Goal: Transaction & Acquisition: Book appointment/travel/reservation

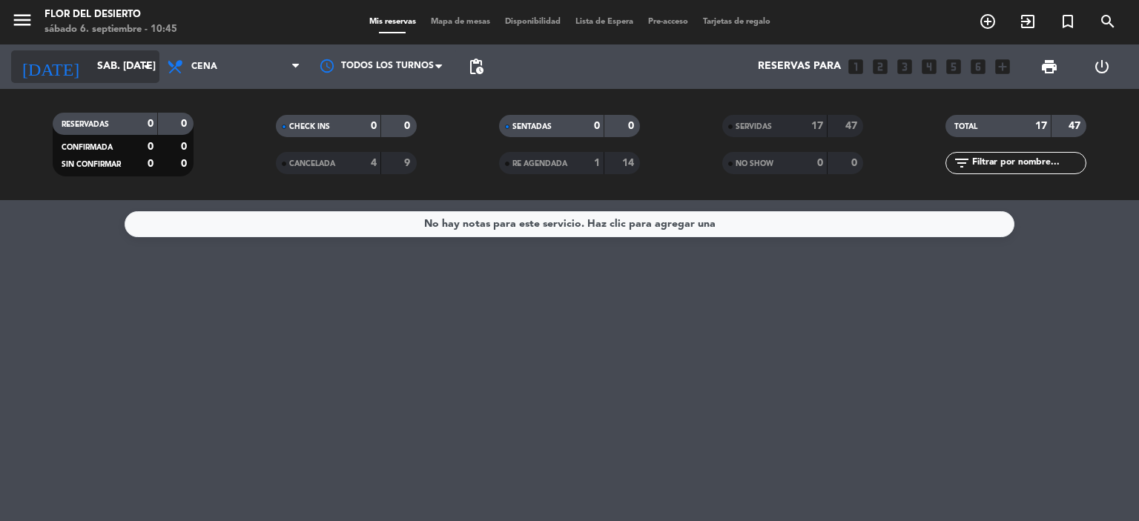
click at [131, 62] on input "sáb. [DATE]" at bounding box center [160, 66] width 141 height 27
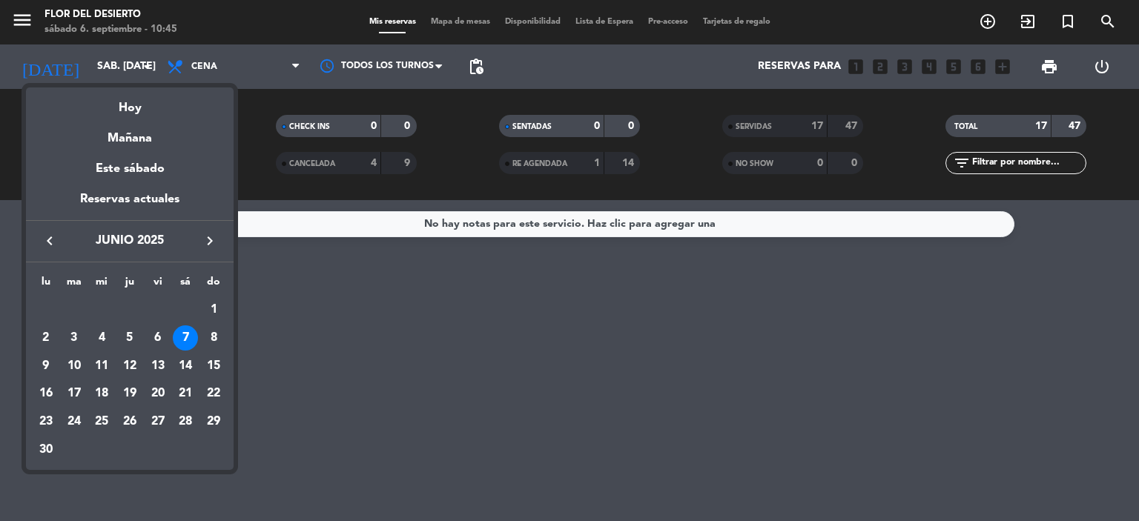
click at [208, 246] on icon "keyboard_arrow_right" at bounding box center [210, 241] width 18 height 18
click at [185, 337] on div "6" at bounding box center [185, 338] width 25 height 25
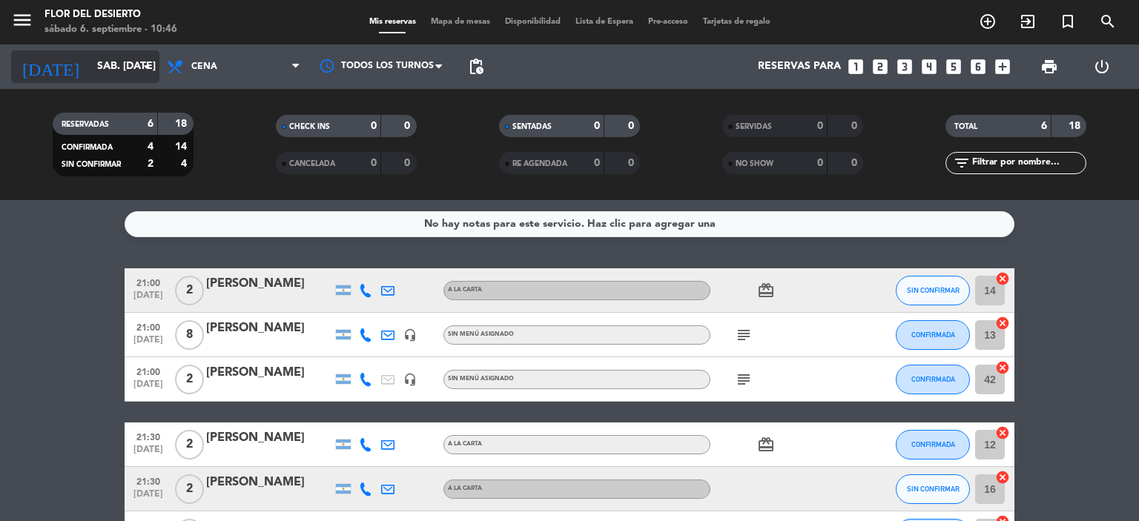
click at [138, 65] on icon "arrow_drop_down" at bounding box center [147, 67] width 18 height 18
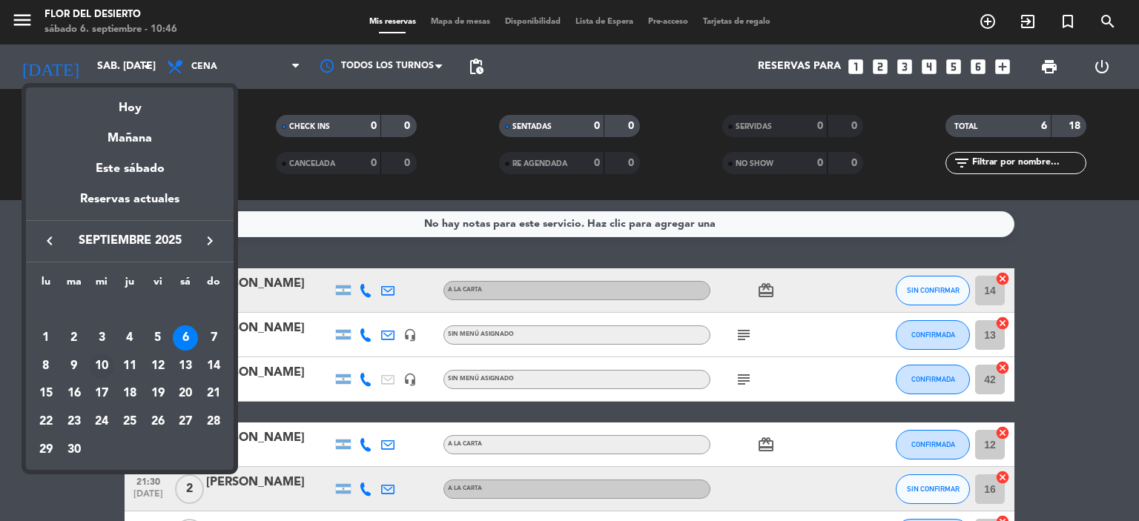
click at [102, 370] on div "10" at bounding box center [101, 366] width 25 height 25
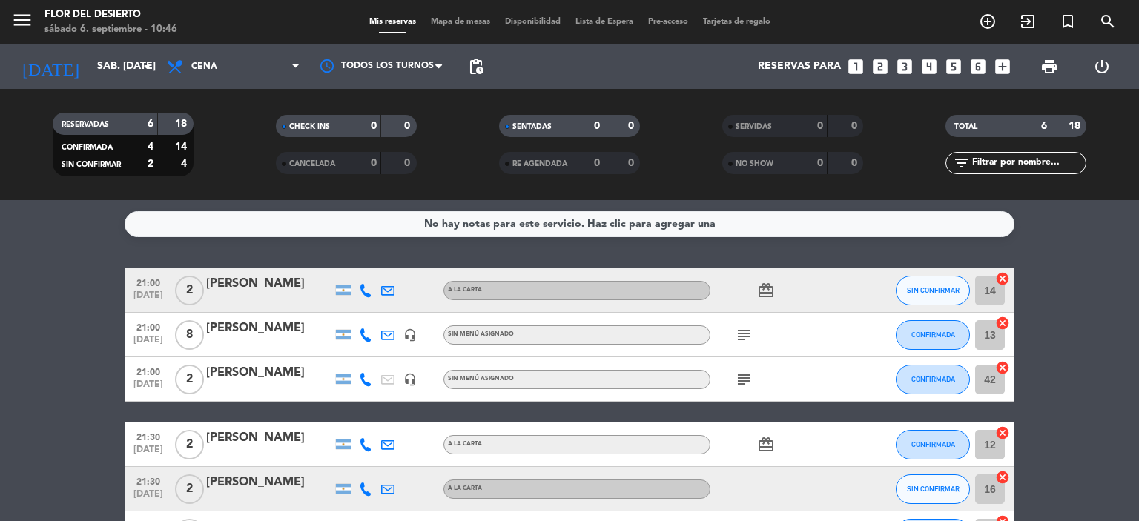
type input "mié. [DATE]"
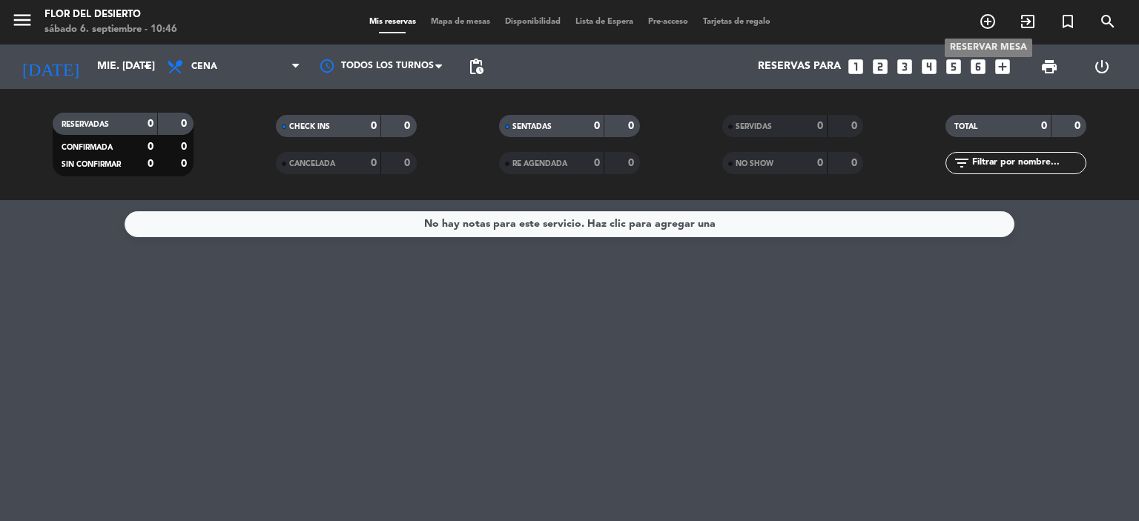
click at [988, 20] on icon "add_circle_outline" at bounding box center [988, 22] width 18 height 18
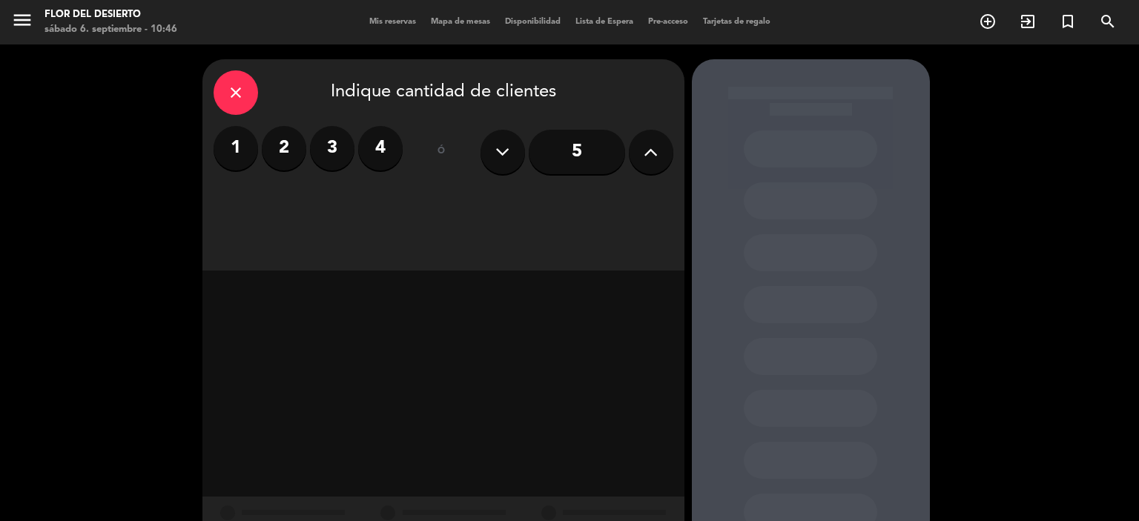
click at [641, 156] on button at bounding box center [651, 152] width 44 height 44
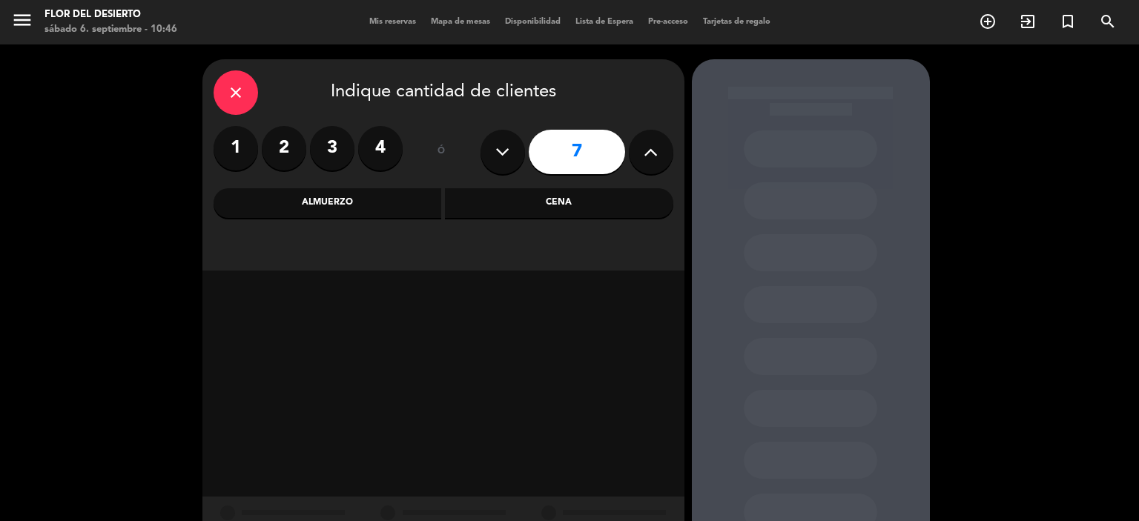
click at [641, 156] on button at bounding box center [651, 152] width 44 height 44
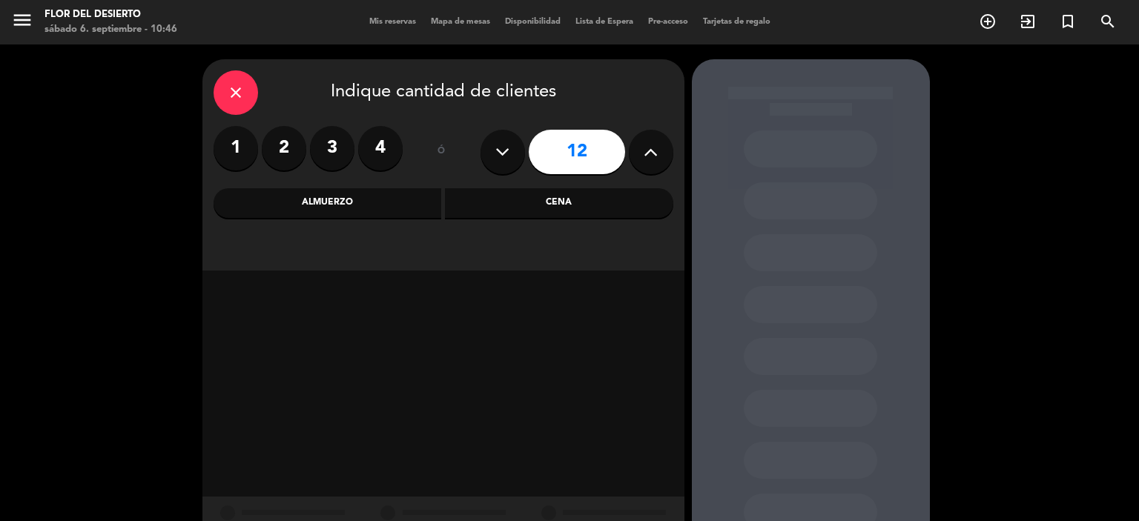
click at [641, 156] on button at bounding box center [651, 152] width 44 height 44
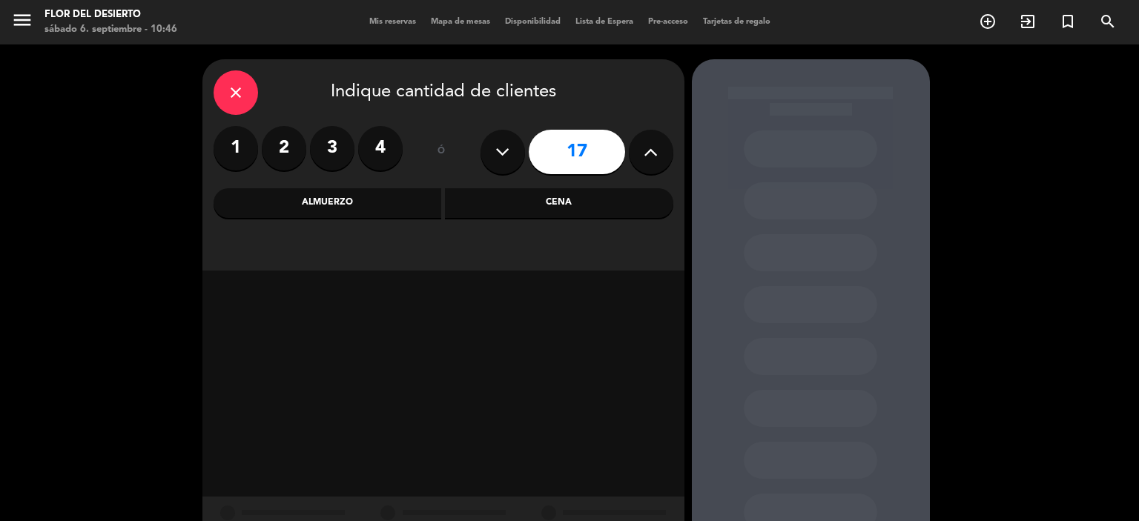
click at [641, 156] on button at bounding box center [651, 152] width 44 height 44
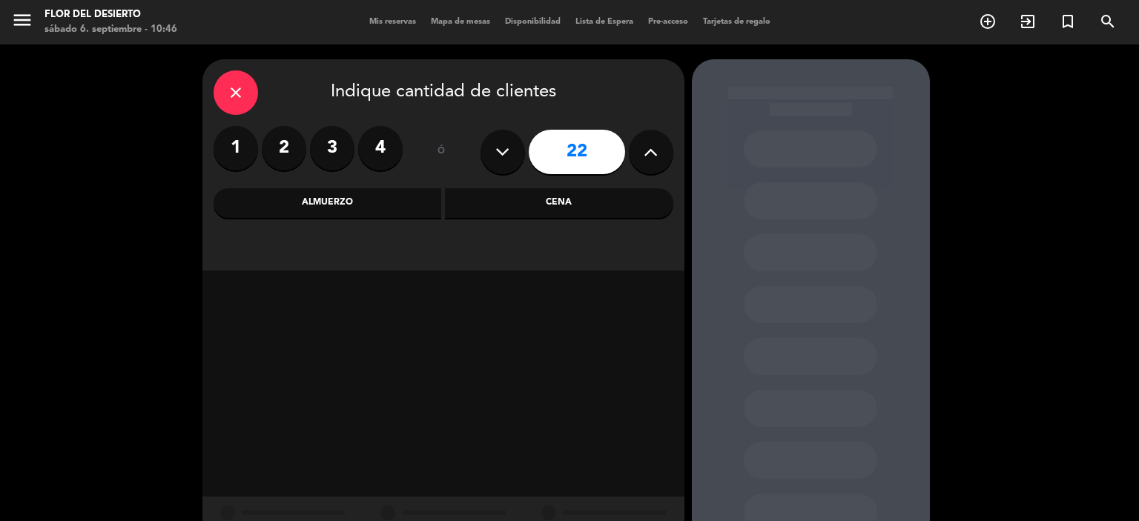
click at [641, 156] on button at bounding box center [651, 152] width 44 height 44
type input "23"
click at [641, 156] on button at bounding box center [651, 152] width 44 height 44
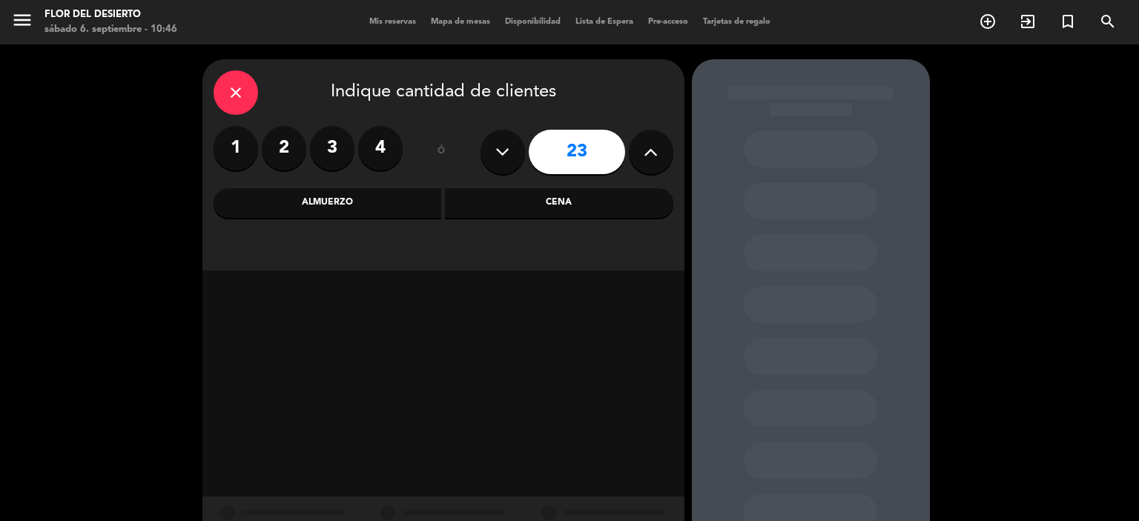
click at [392, 205] on div "Almuerzo" at bounding box center [328, 203] width 228 height 30
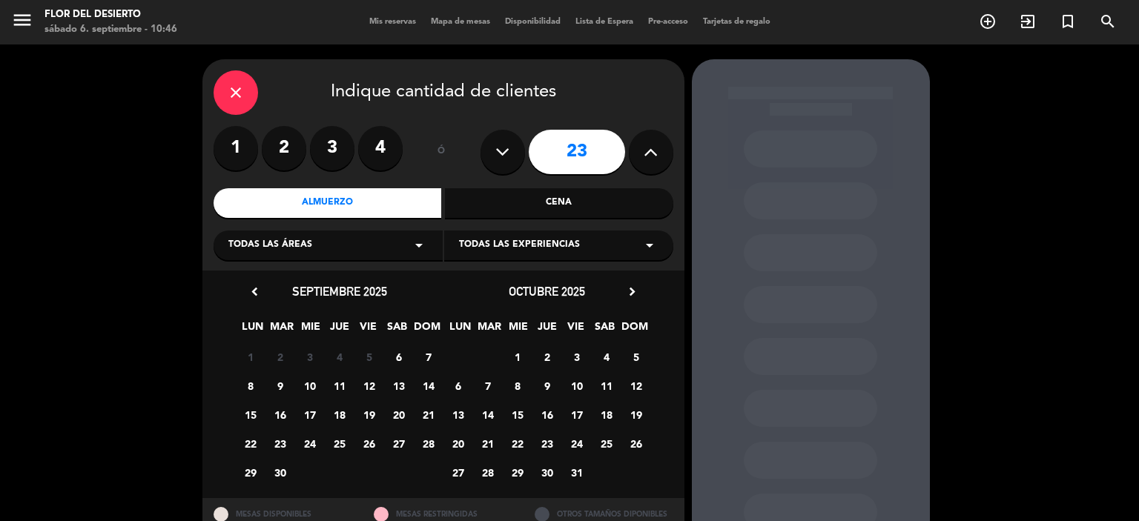
click at [308, 391] on span "10" at bounding box center [309, 386] width 24 height 24
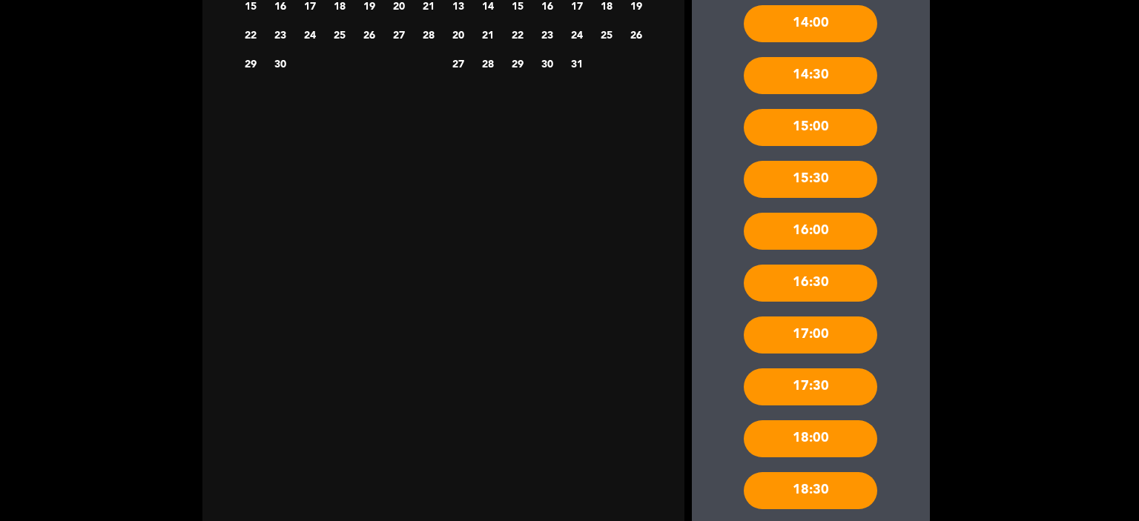
scroll to position [490, 0]
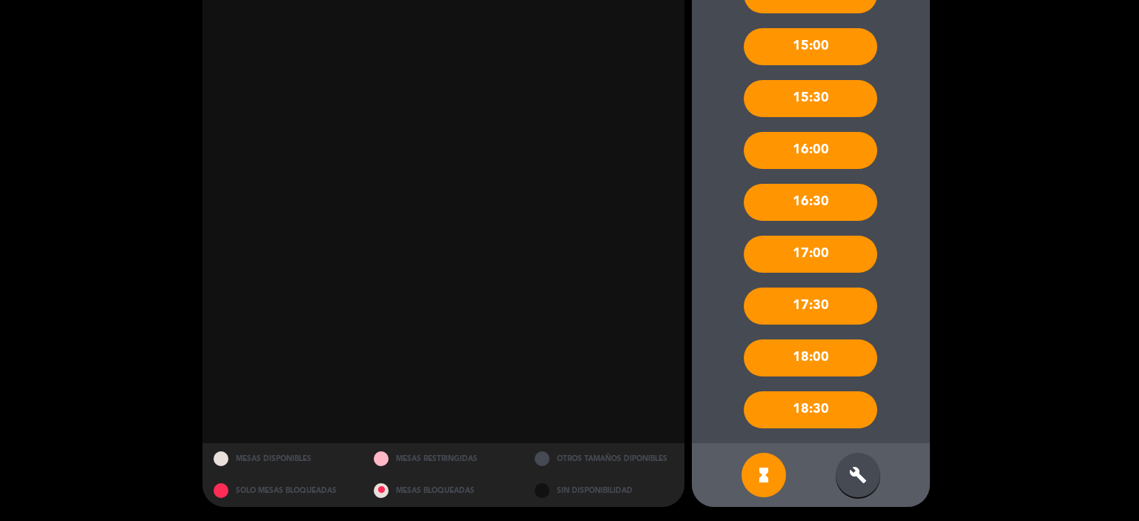
drag, startPoint x: 852, startPoint y: 463, endPoint x: 857, endPoint y: 448, distance: 15.7
click at [853, 463] on div "build" at bounding box center [858, 475] width 44 height 44
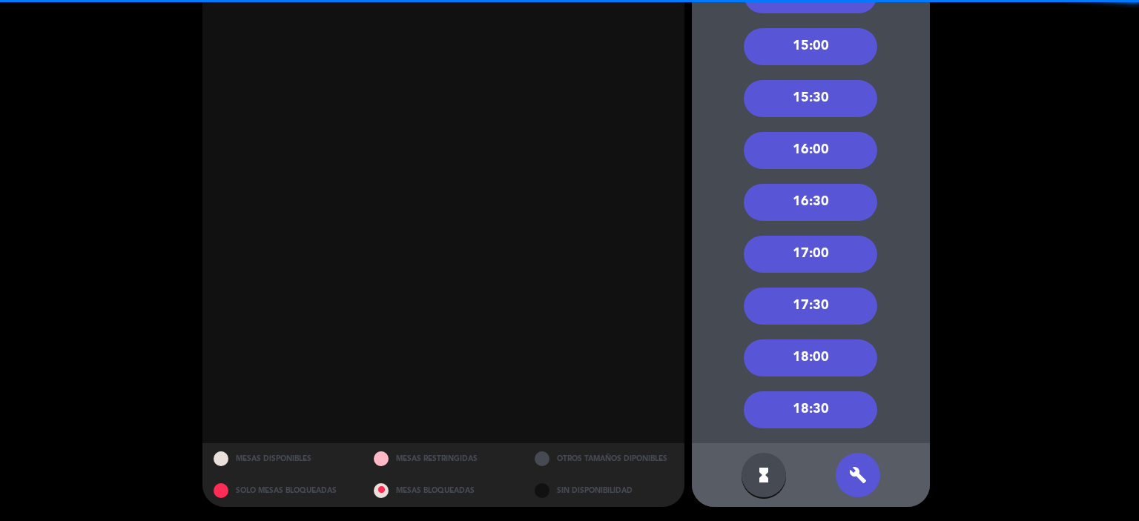
scroll to position [0, 0]
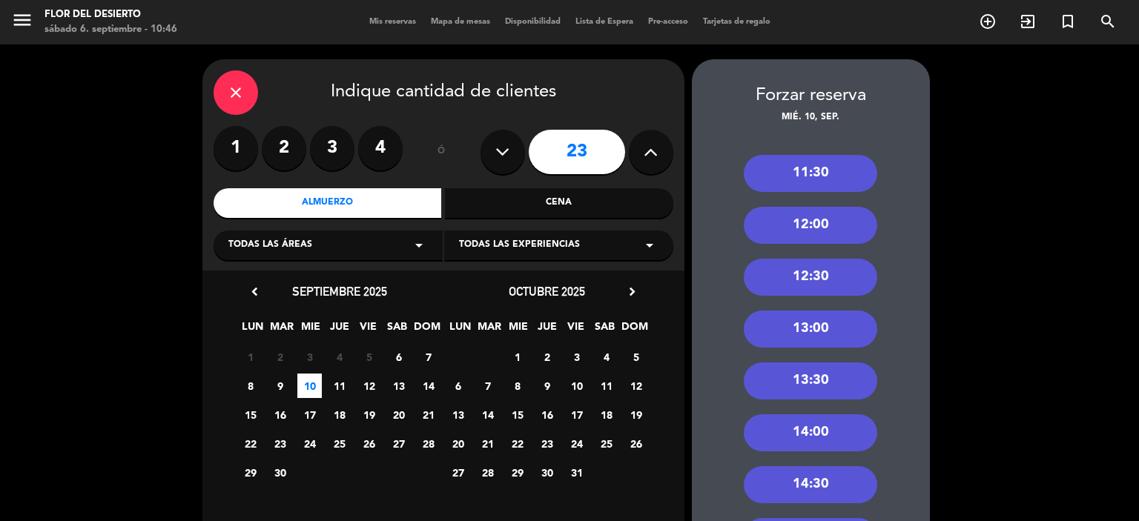
click at [839, 176] on div "11:30" at bounding box center [810, 173] width 133 height 37
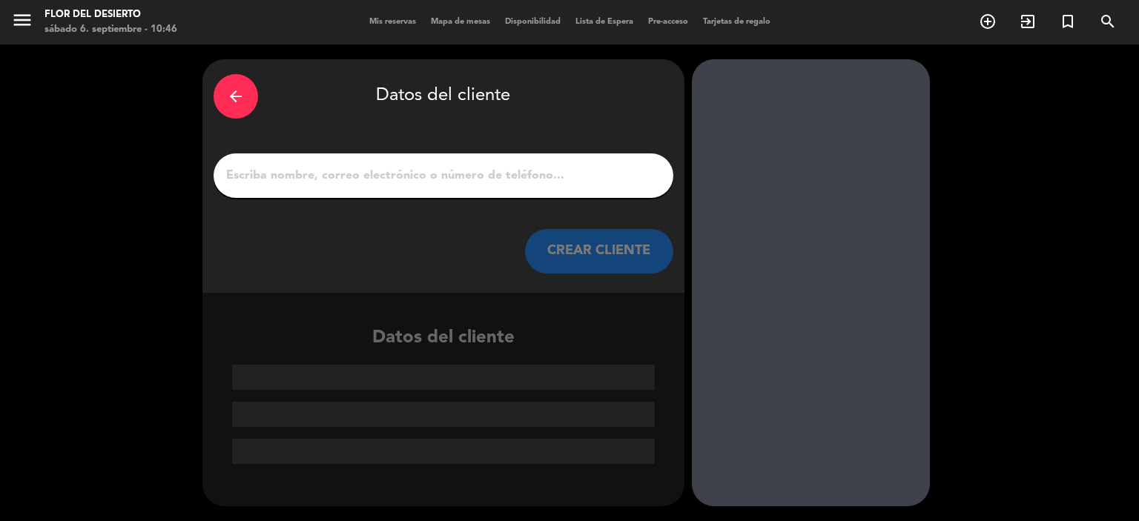
click at [483, 177] on input "1" at bounding box center [444, 175] width 438 height 21
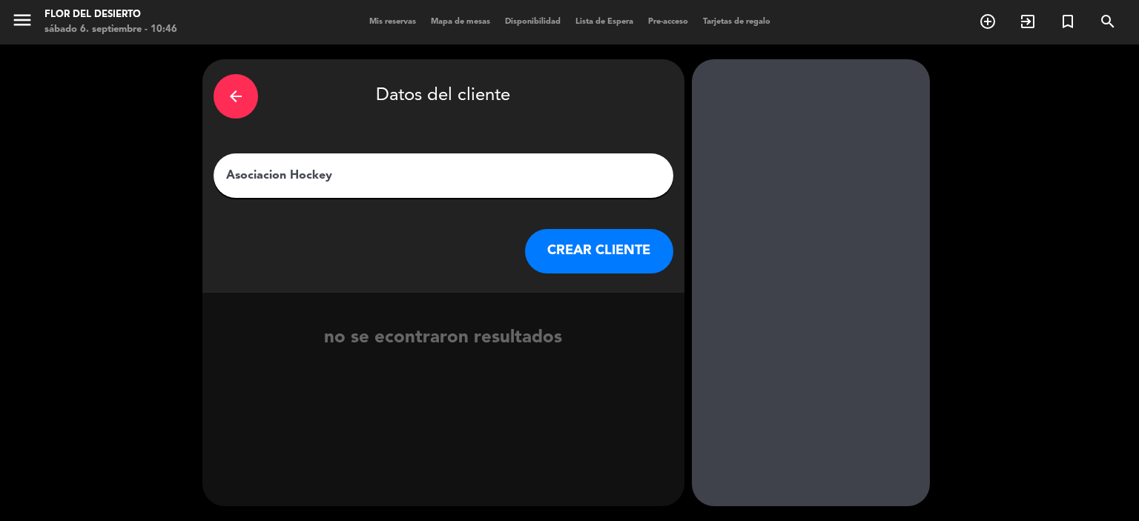
drag, startPoint x: 483, startPoint y: 177, endPoint x: 0, endPoint y: 268, distance: 491.9
click at [0, 268] on div "arrow_back Datos del cliente Asociacion Hockey CREAR CLIENTE no se econtraron r…" at bounding box center [569, 282] width 1139 height 477
type input "Asociacion Hockey"
click at [575, 249] on button "CREAR CLIENTE" at bounding box center [599, 251] width 148 height 44
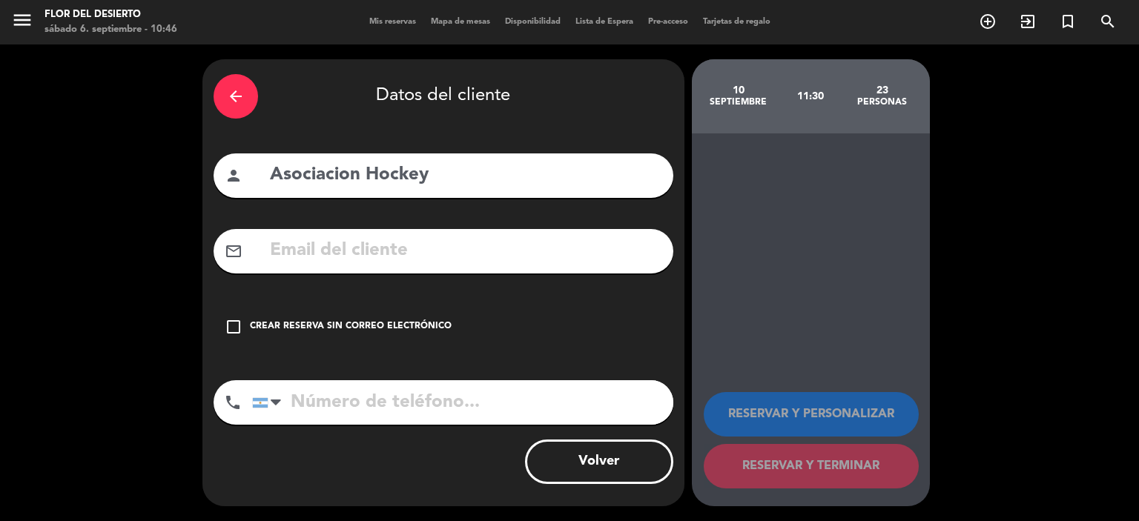
click at [258, 333] on div "Crear reserva sin correo electrónico" at bounding box center [351, 327] width 202 height 15
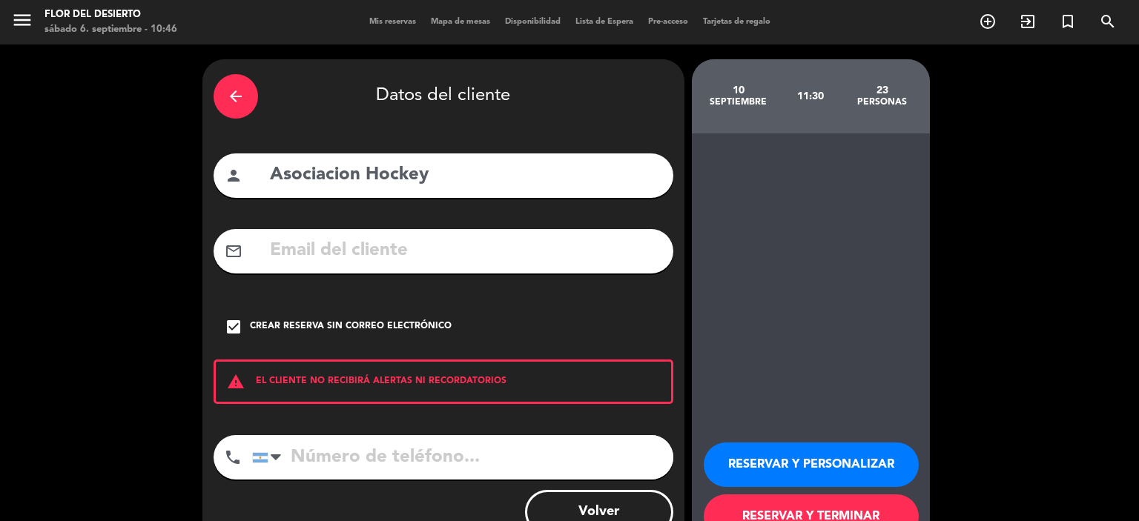
click at [314, 455] on input "tel" at bounding box center [462, 457] width 421 height 44
type input "2634555266"
click at [750, 475] on button "RESERVAR Y PERSONALIZAR" at bounding box center [811, 465] width 215 height 44
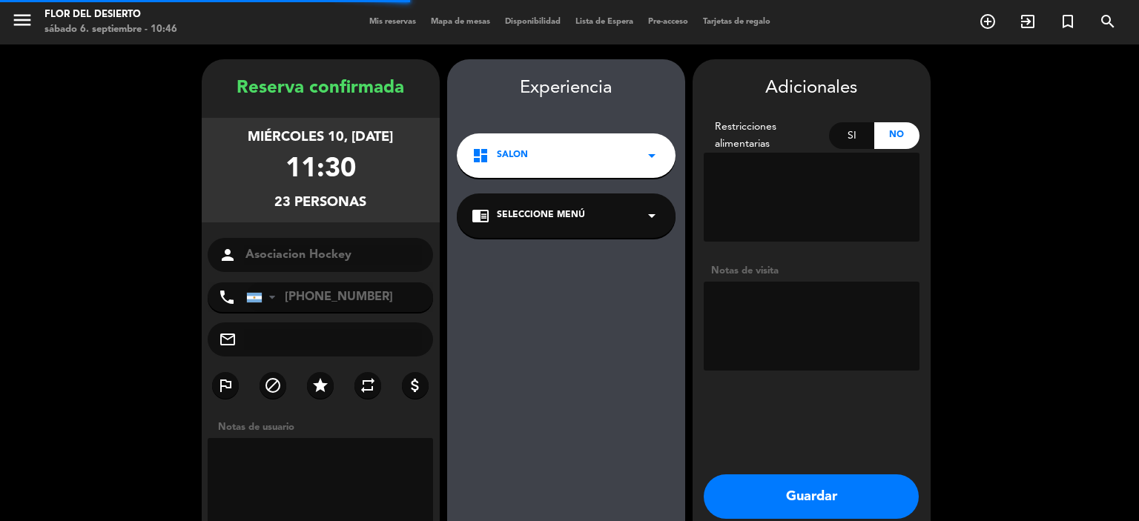
scroll to position [59, 0]
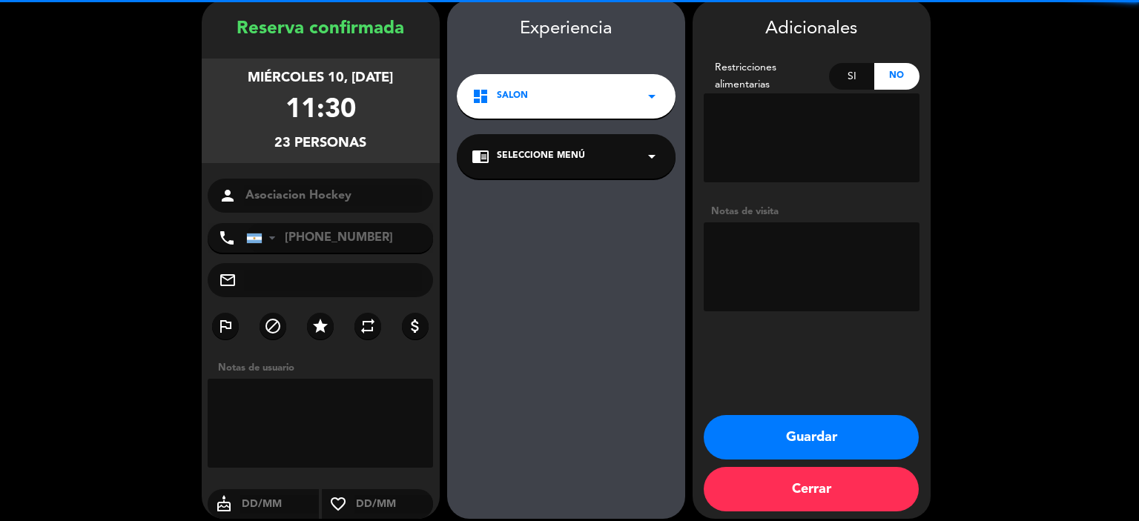
click at [802, 277] on textarea at bounding box center [812, 266] width 216 height 89
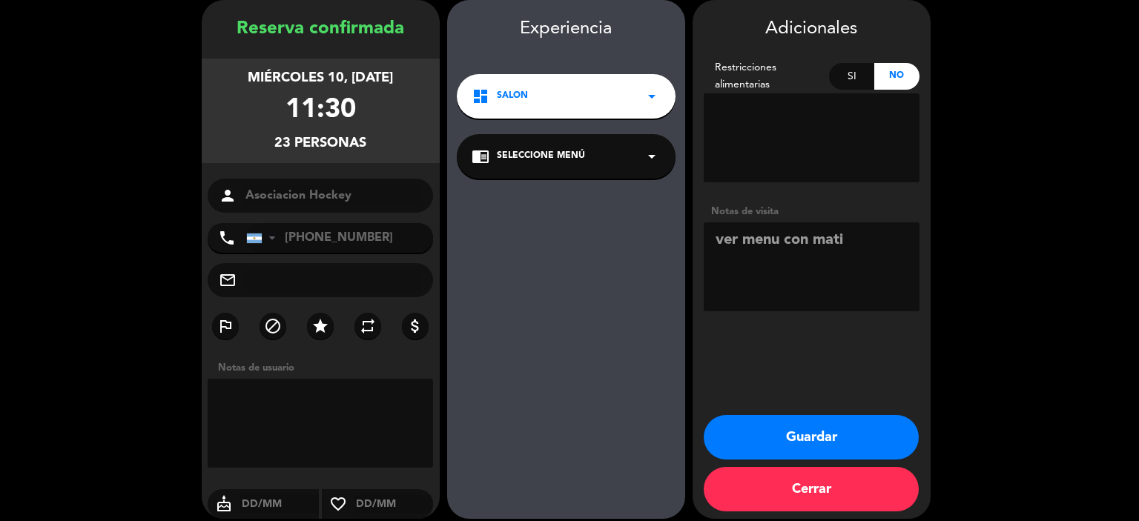
type textarea "ver menu con mati"
click at [791, 435] on button "Guardar" at bounding box center [811, 437] width 215 height 44
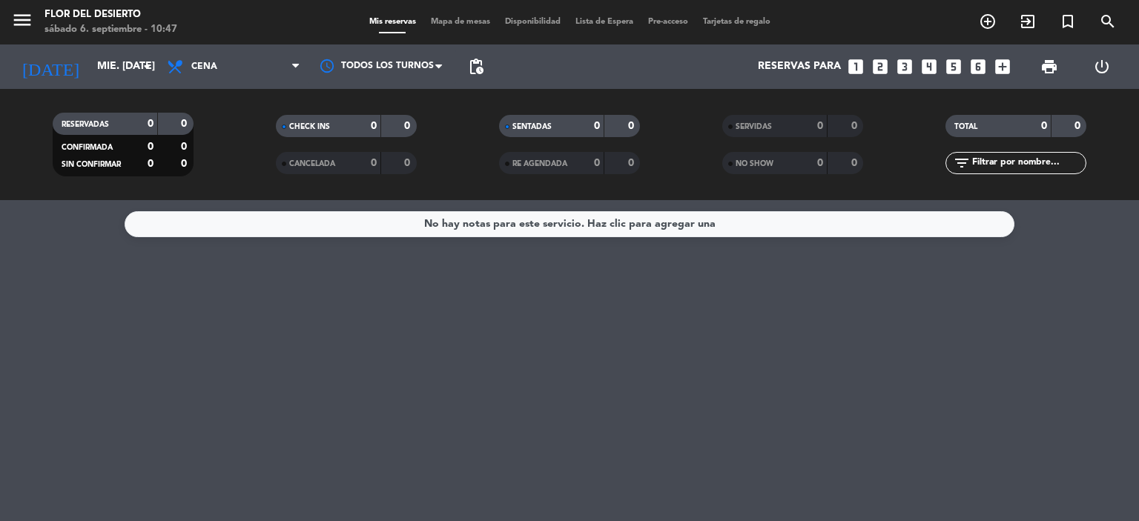
click at [230, 44] on div "Todos los servicios Almuerzo Cena Cena Todos los servicios Almuerzo Cena" at bounding box center [233, 66] width 148 height 44
click at [232, 59] on span "Cena" at bounding box center [233, 66] width 148 height 33
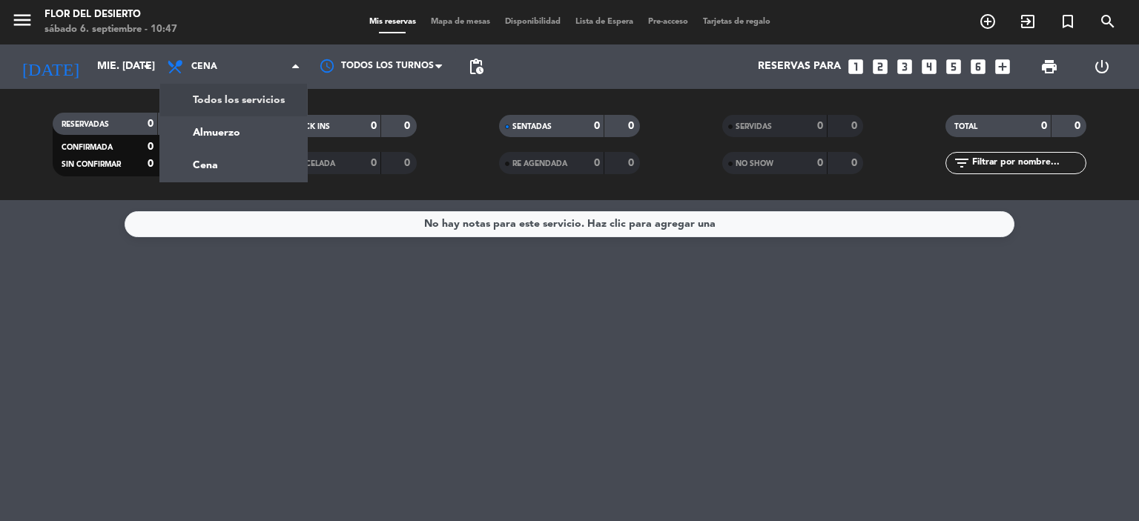
click at [250, 99] on div "menu [PERSON_NAME] DEL DESIERTO sábado 6. septiembre - 10:47 Mis reservas Mapa …" at bounding box center [569, 100] width 1139 height 200
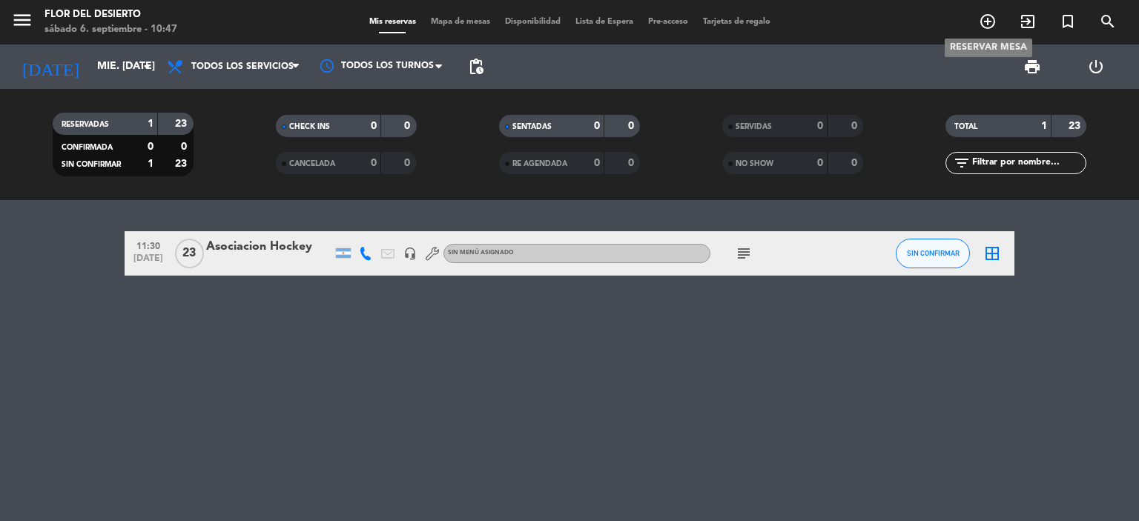
click at [988, 22] on icon "add_circle_outline" at bounding box center [988, 22] width 18 height 18
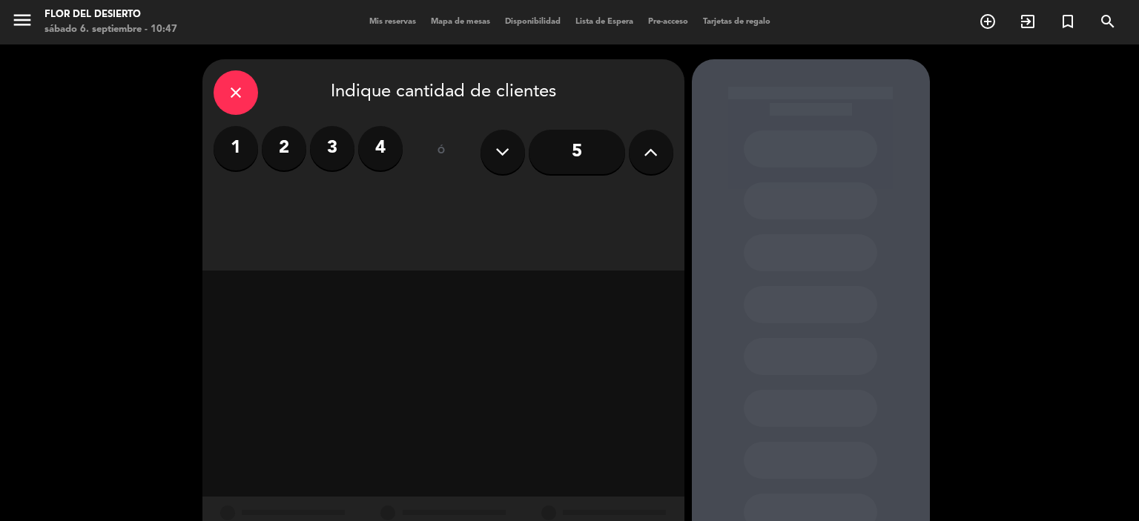
click at [637, 156] on button at bounding box center [651, 152] width 44 height 44
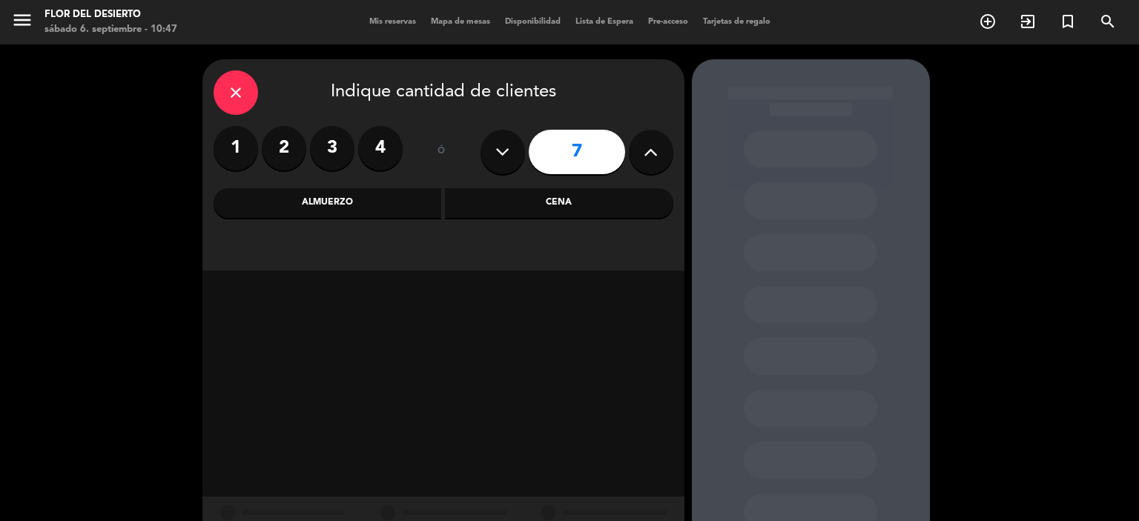
click at [637, 156] on button at bounding box center [651, 152] width 44 height 44
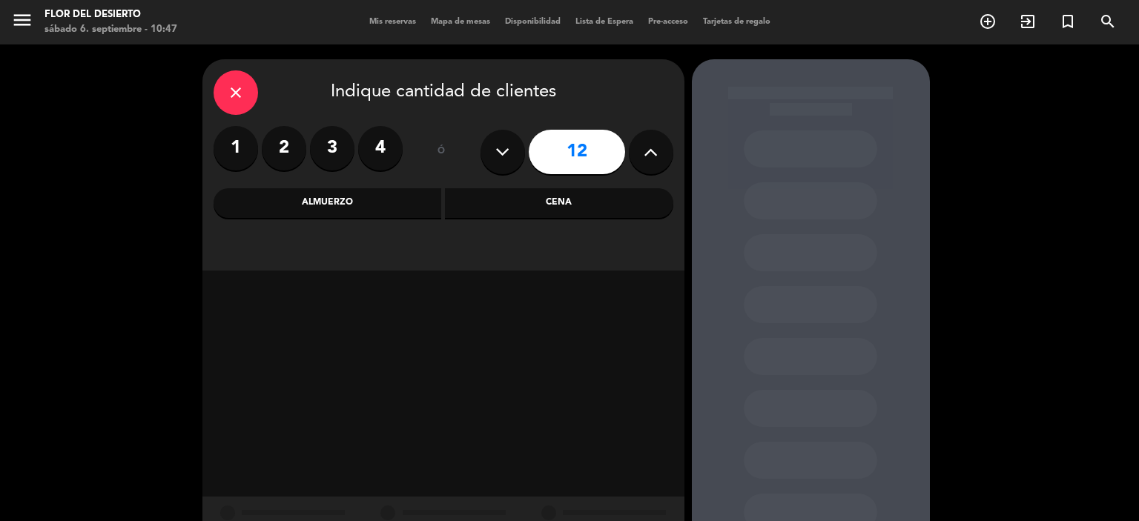
click at [637, 156] on button at bounding box center [651, 152] width 44 height 44
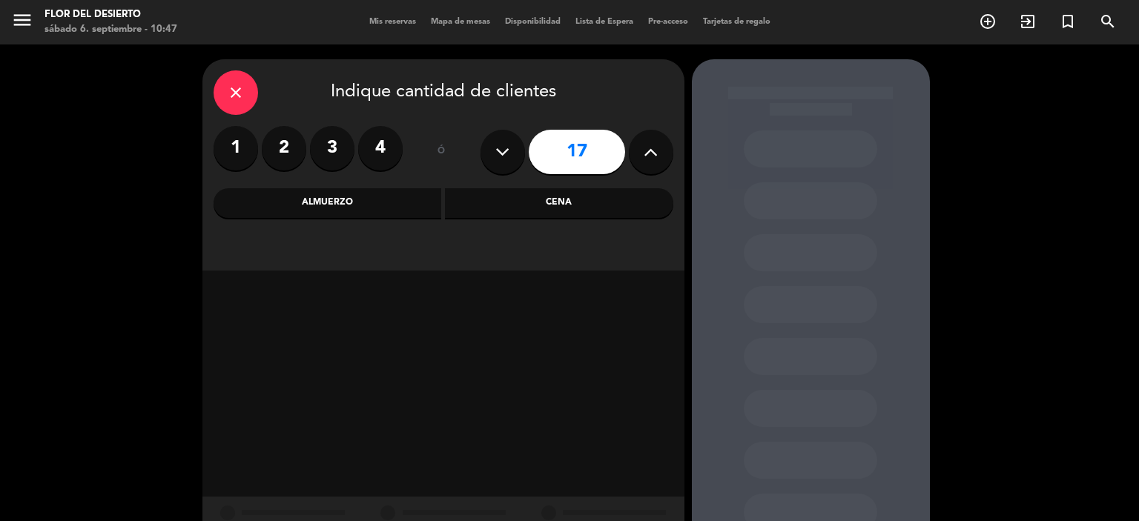
click at [637, 156] on button at bounding box center [651, 152] width 44 height 44
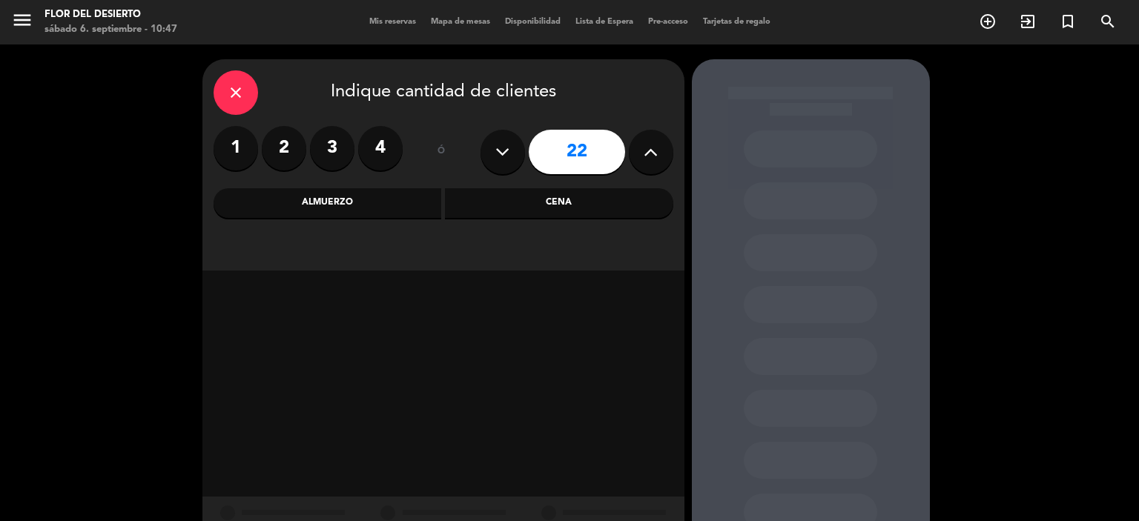
click at [637, 156] on button at bounding box center [651, 152] width 44 height 44
type input "23"
click at [597, 203] on div "Cena" at bounding box center [559, 203] width 228 height 30
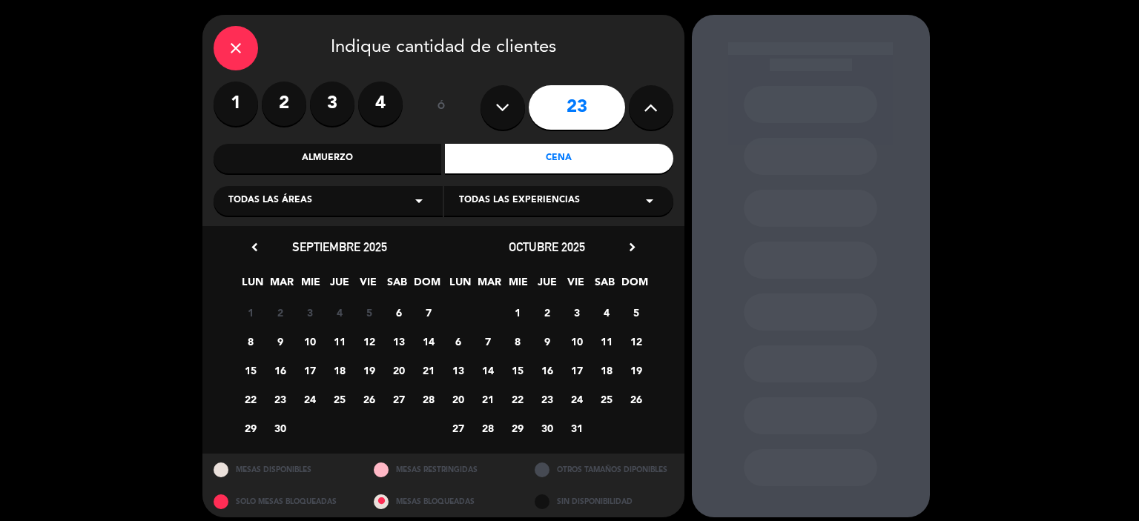
scroll to position [54, 0]
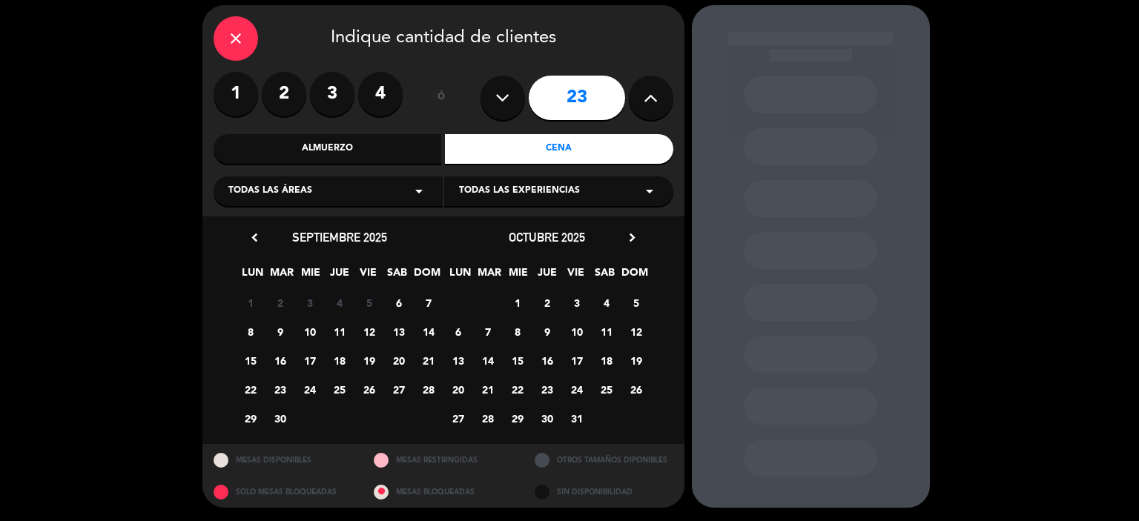
click at [307, 329] on span "10" at bounding box center [309, 332] width 24 height 24
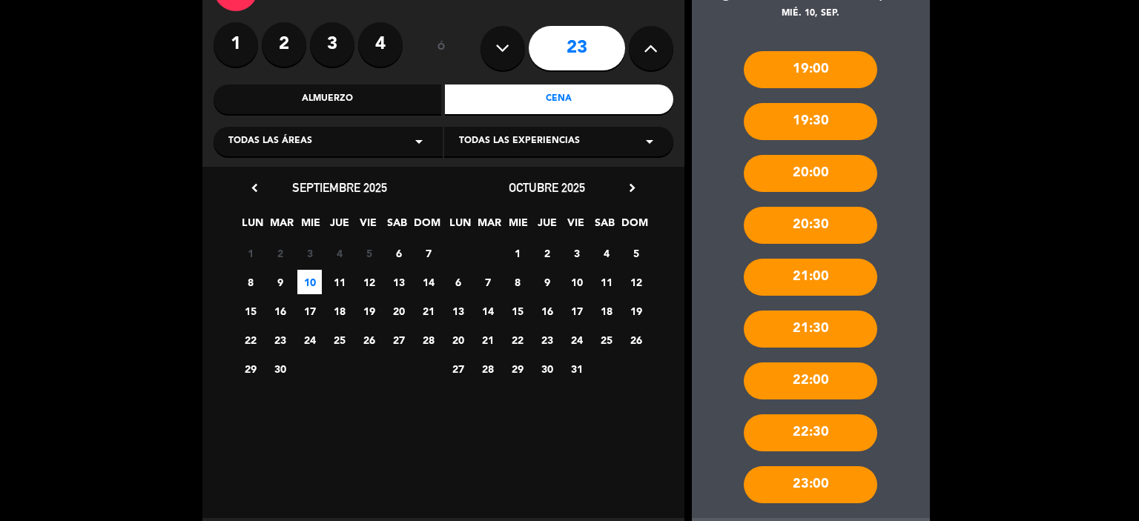
scroll to position [179, 0]
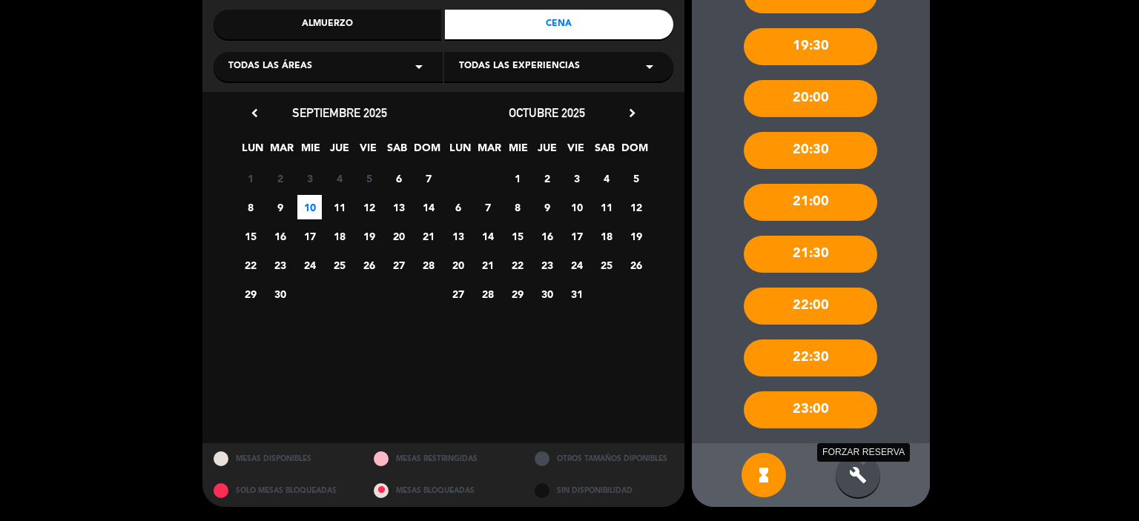
click at [862, 478] on icon "build" at bounding box center [858, 475] width 18 height 18
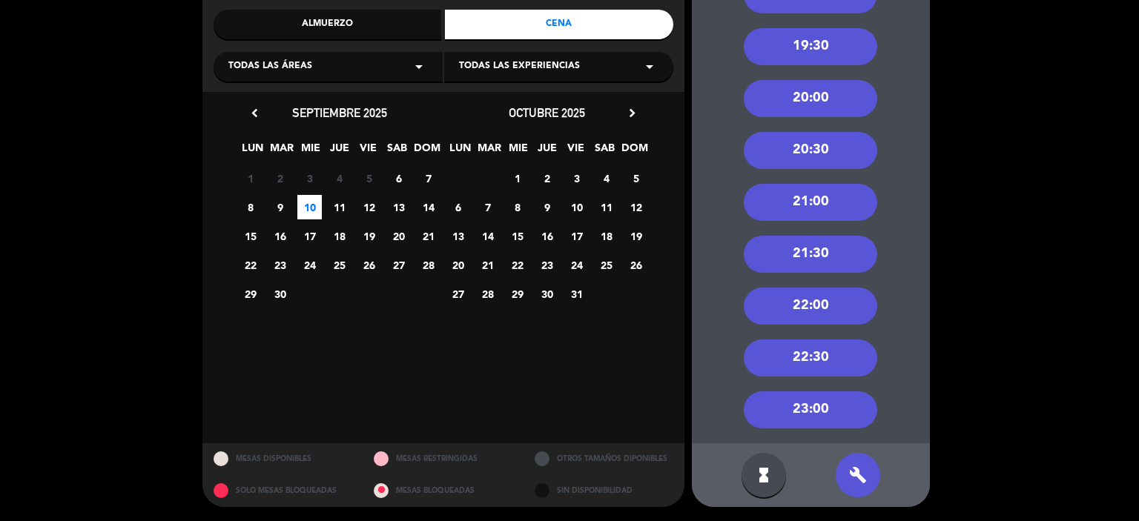
click at [839, 159] on div "20:30" at bounding box center [810, 150] width 133 height 37
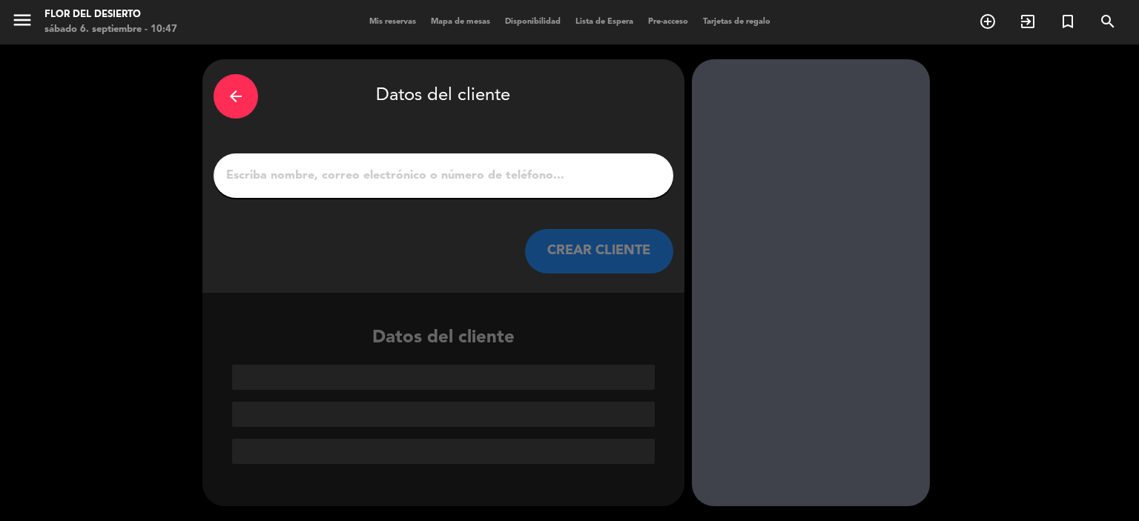
click at [360, 178] on input "1" at bounding box center [444, 175] width 438 height 21
paste input "Asociacion Hockey"
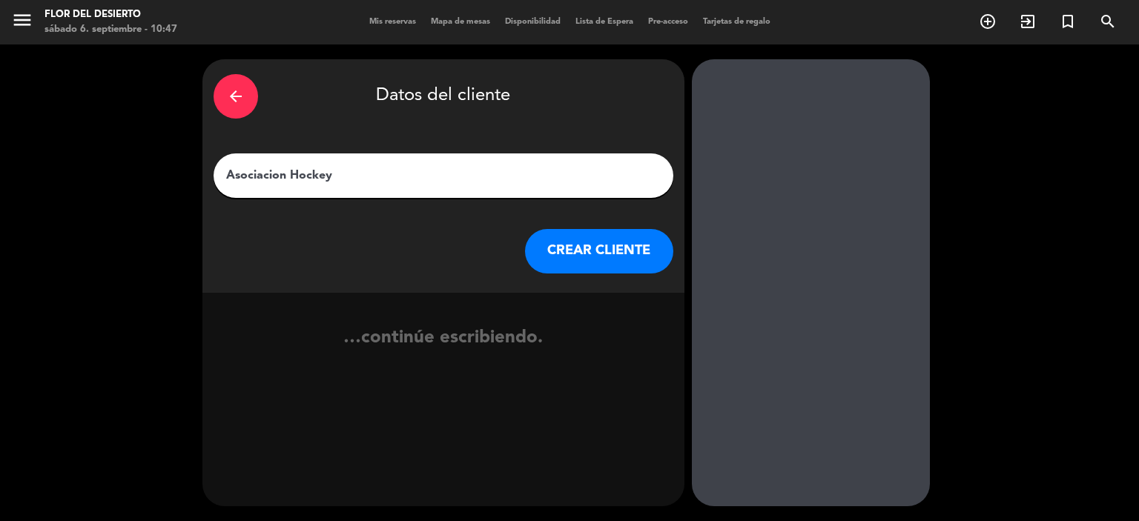
type input "Asociacion Hockey"
click at [593, 235] on button "CREAR CLIENTE" at bounding box center [599, 251] width 148 height 44
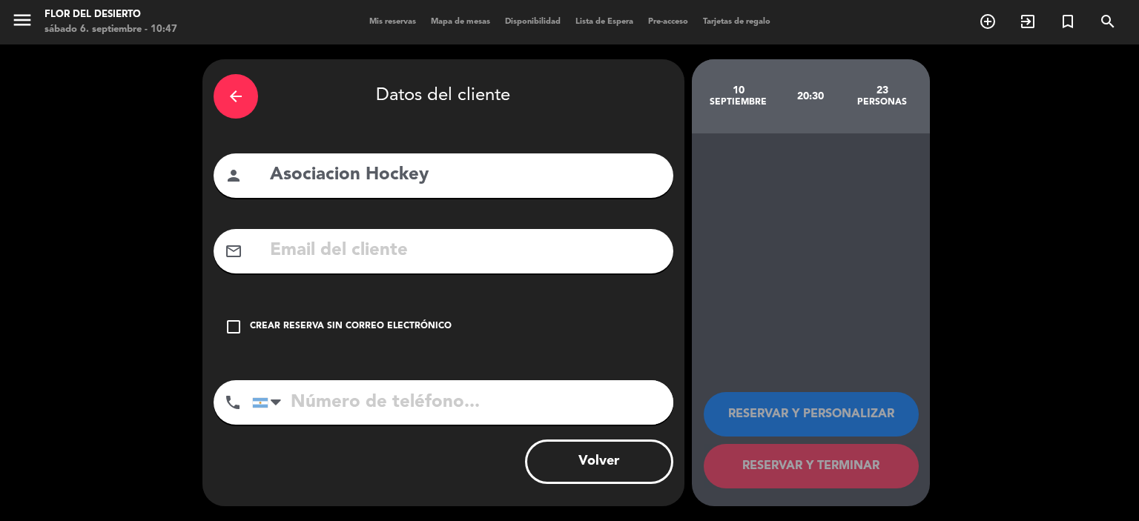
click at [303, 406] on input "tel" at bounding box center [462, 402] width 421 height 44
type input "2634555266"
click at [260, 336] on div "check_box_outline_blank Crear reserva sin correo electrónico" at bounding box center [444, 327] width 460 height 44
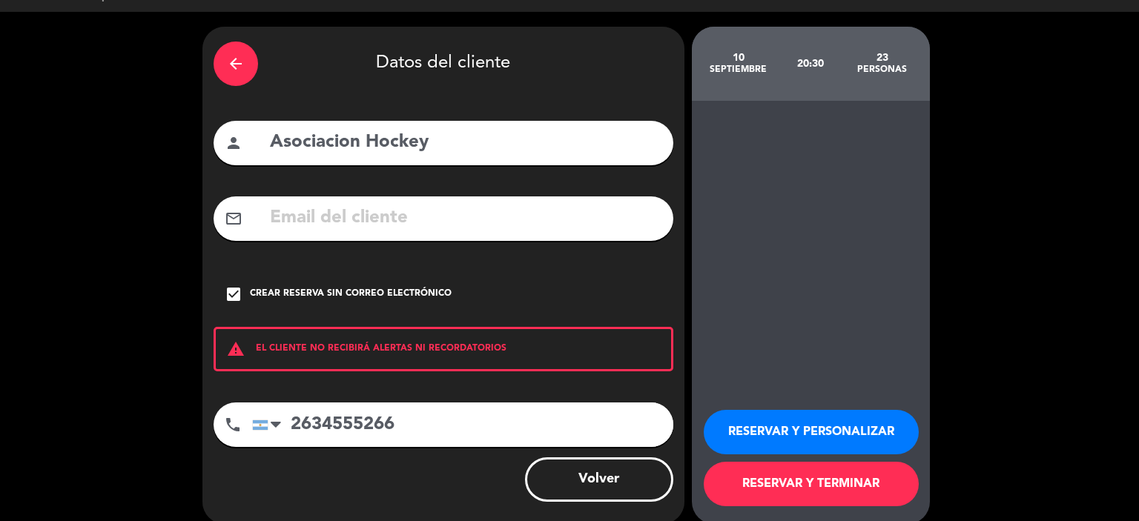
scroll to position [50, 0]
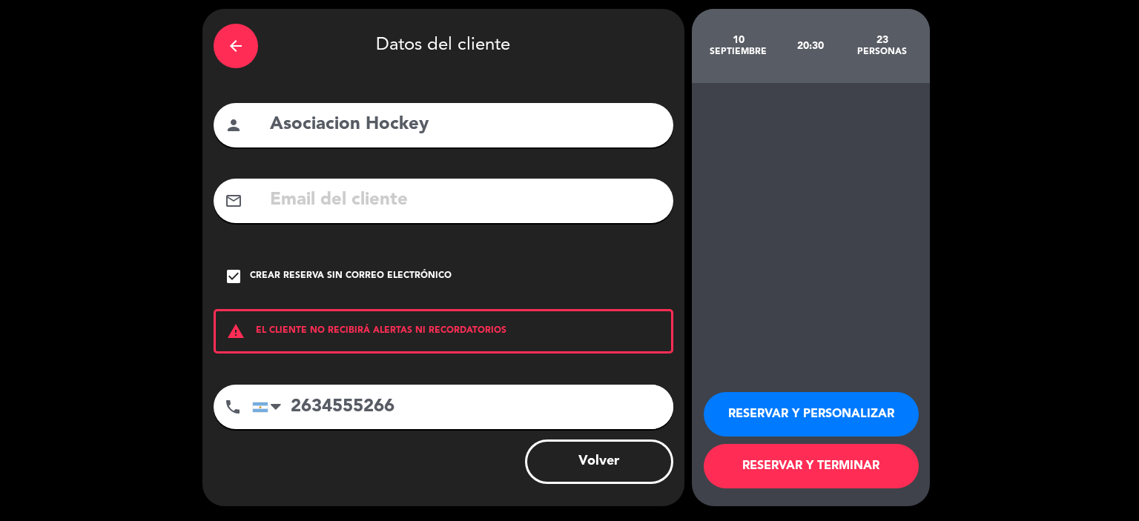
click at [813, 458] on button "RESERVAR Y TERMINAR" at bounding box center [811, 466] width 215 height 44
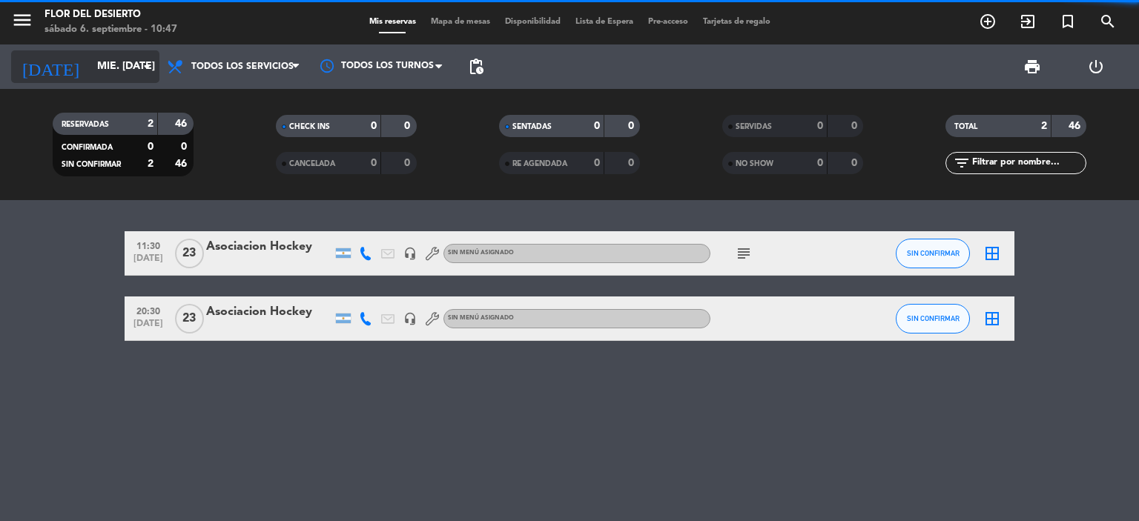
click at [122, 65] on input "mié. [DATE]" at bounding box center [160, 66] width 141 height 27
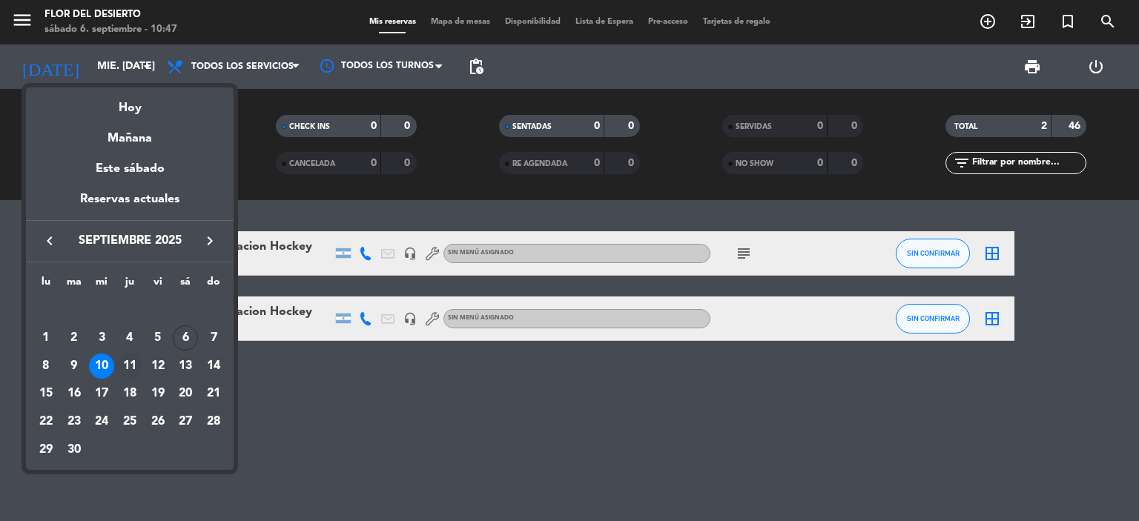
click at [129, 362] on div "11" at bounding box center [129, 366] width 25 height 25
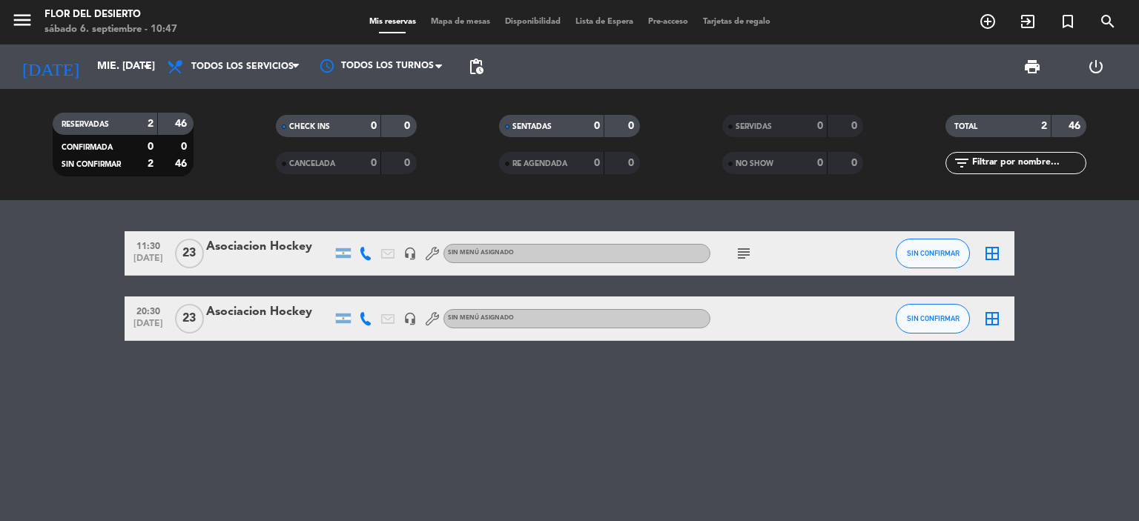
type input "[DEMOGRAPHIC_DATA] [DATE]"
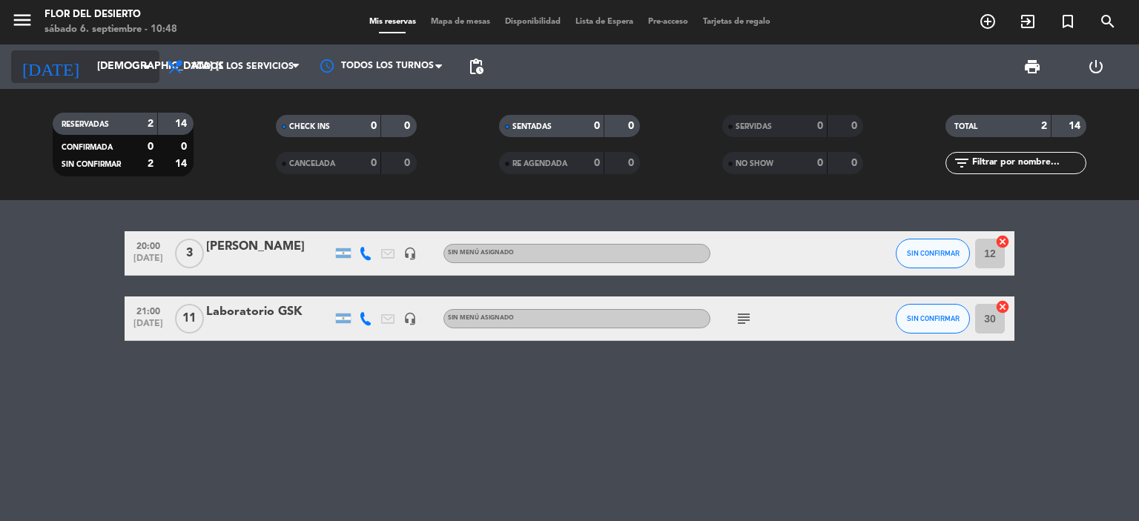
click at [128, 67] on input "[DEMOGRAPHIC_DATA] [DATE]" at bounding box center [160, 66] width 141 height 27
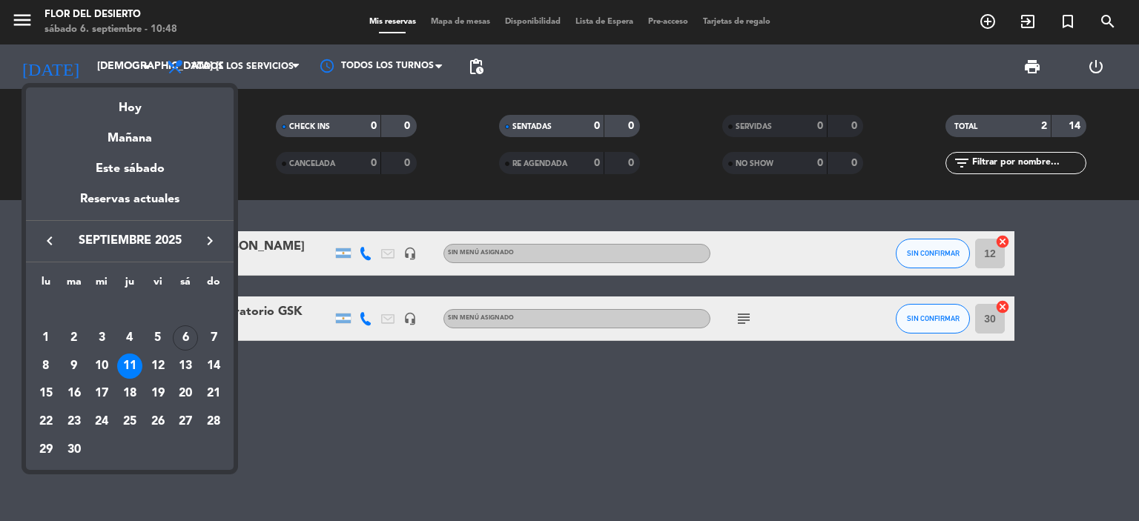
click at [429, 384] on div at bounding box center [569, 260] width 1139 height 521
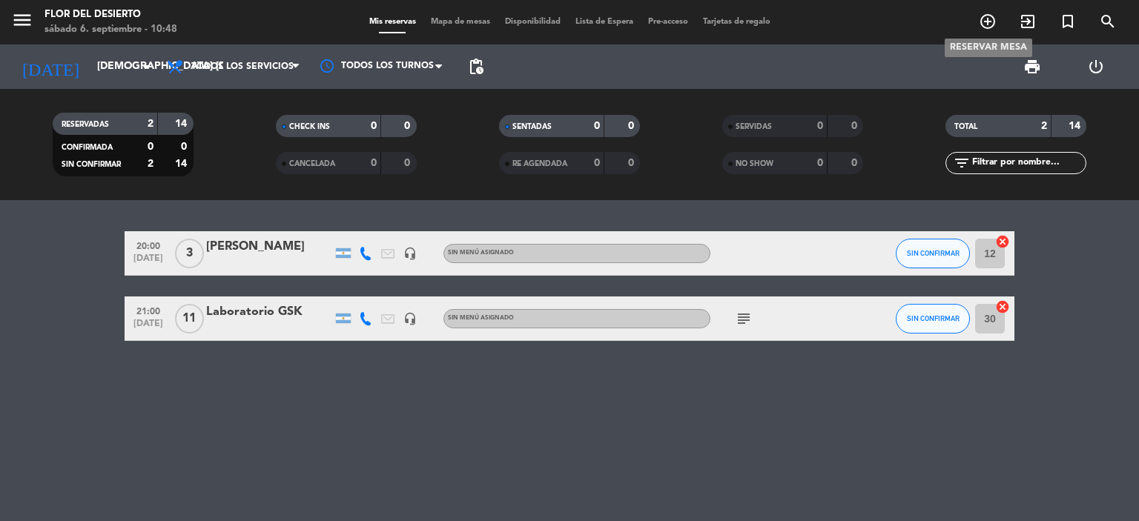
click at [986, 21] on icon "add_circle_outline" at bounding box center [988, 22] width 18 height 18
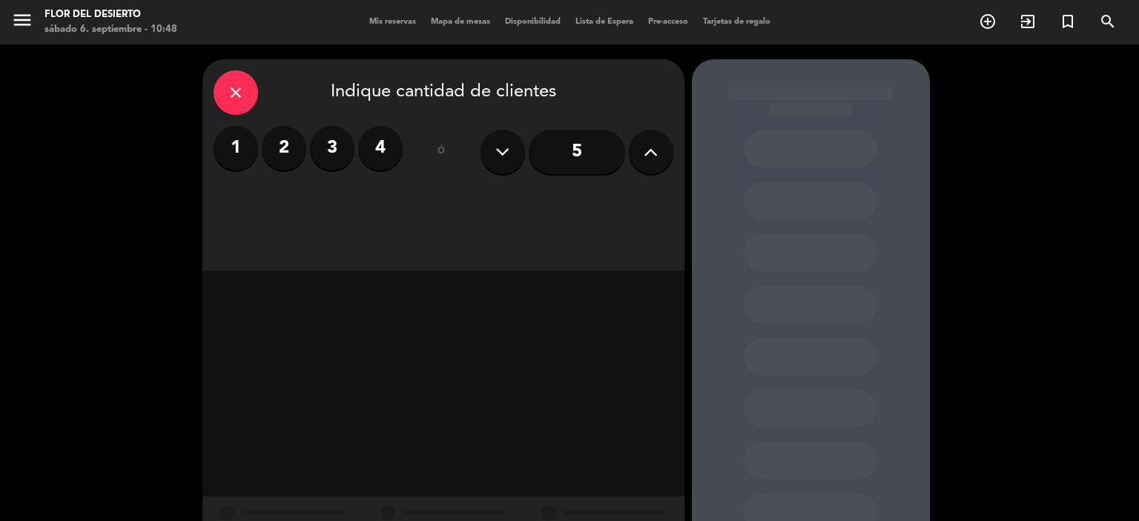
click at [653, 144] on icon at bounding box center [651, 152] width 14 height 22
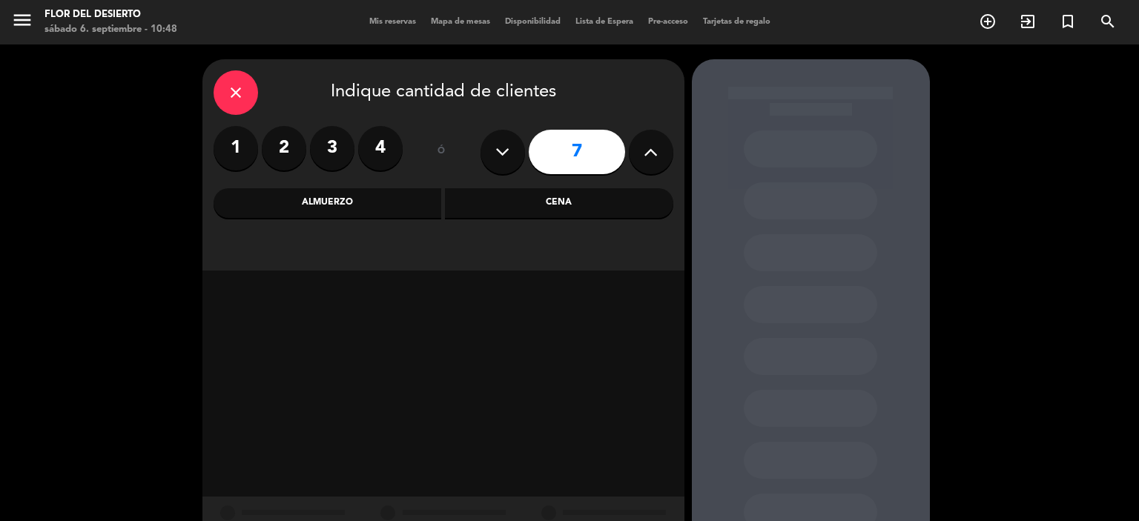
click at [653, 144] on icon at bounding box center [651, 152] width 14 height 22
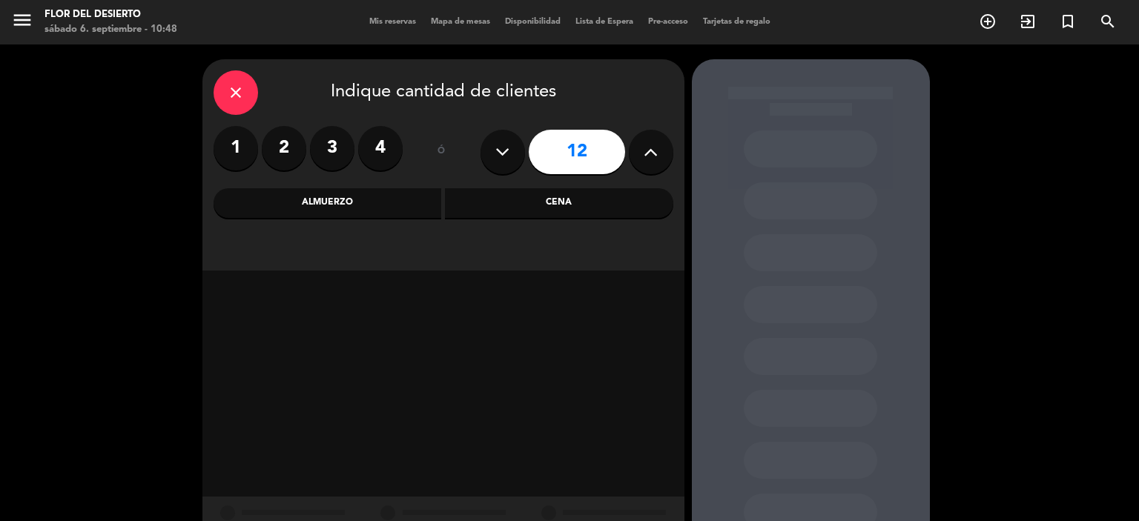
click at [653, 144] on icon at bounding box center [651, 152] width 14 height 22
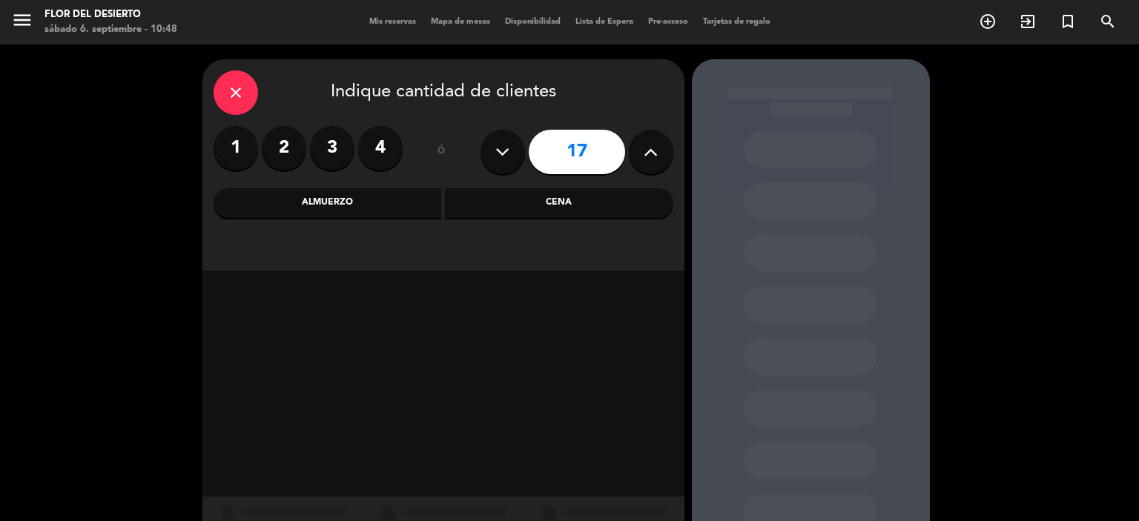
click at [653, 144] on icon at bounding box center [651, 152] width 14 height 22
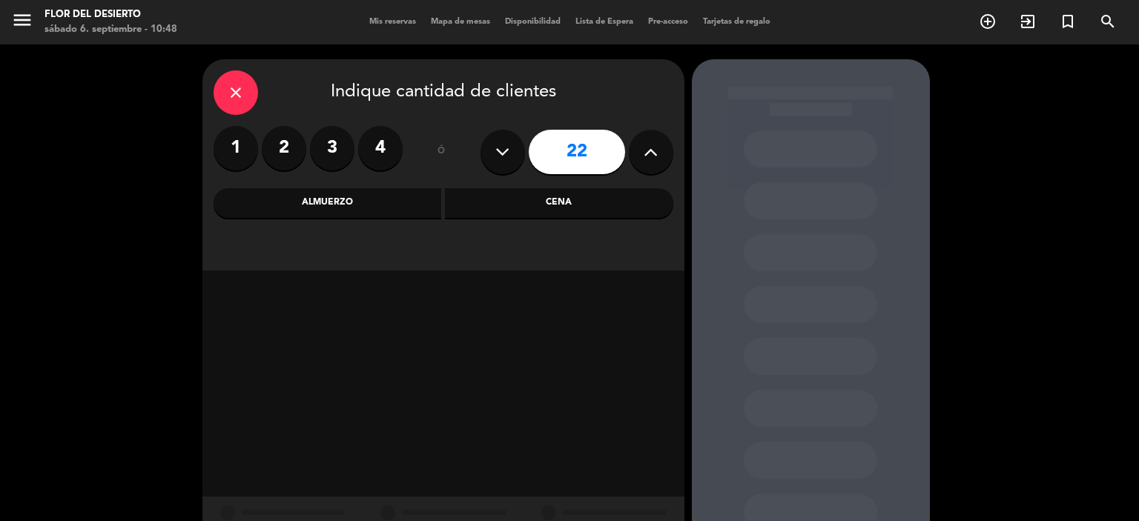
click at [653, 144] on icon at bounding box center [651, 152] width 14 height 22
type input "23"
click at [562, 210] on div "Cena" at bounding box center [559, 203] width 228 height 30
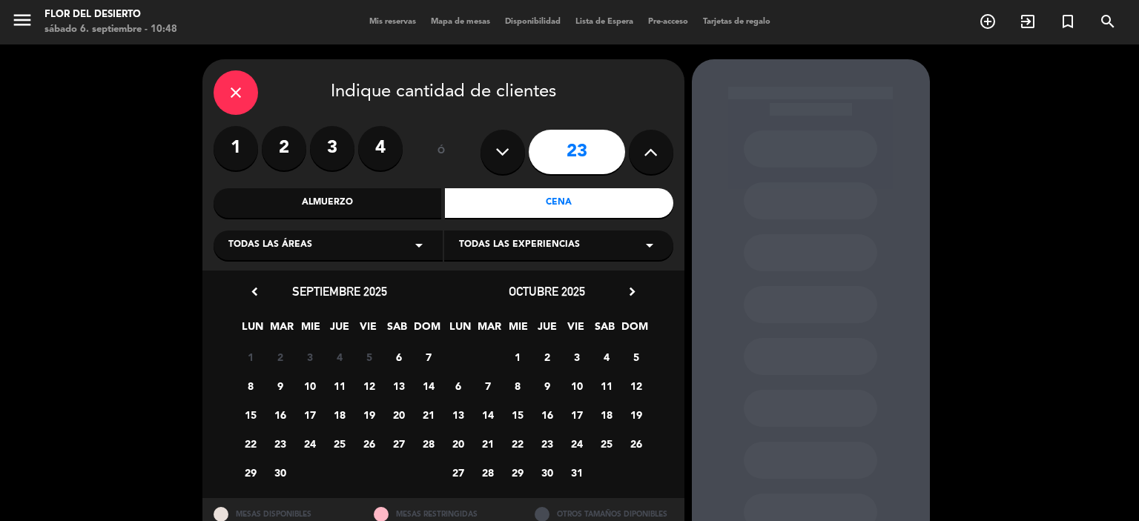
click at [340, 386] on span "11" at bounding box center [339, 386] width 24 height 24
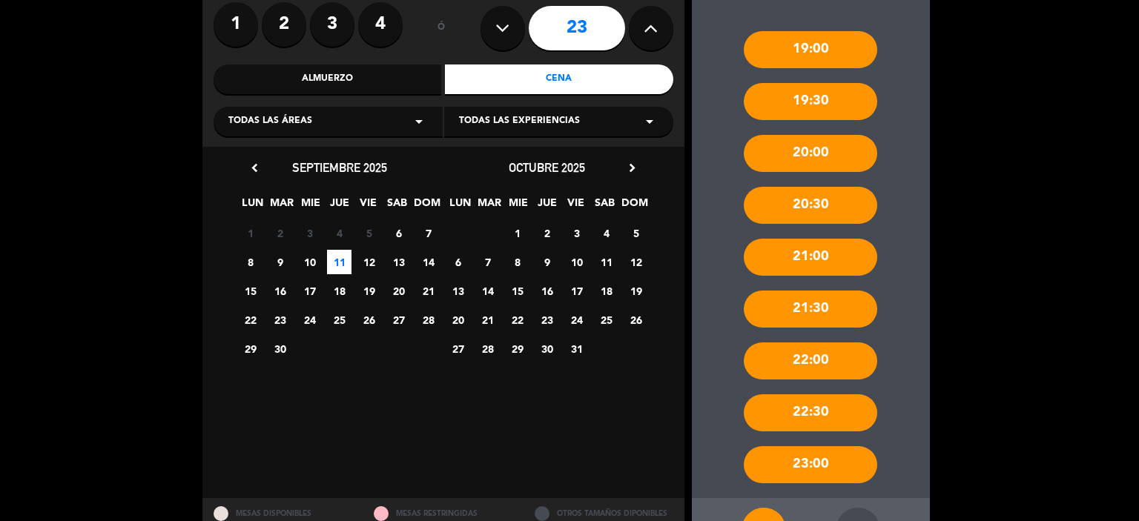
scroll to position [179, 0]
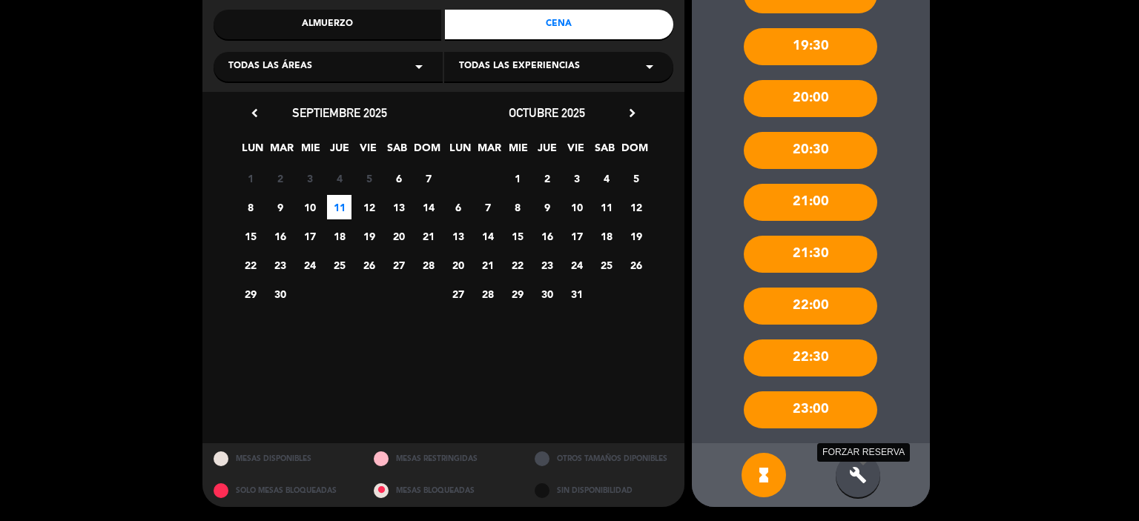
click at [859, 474] on icon "build" at bounding box center [858, 475] width 18 height 18
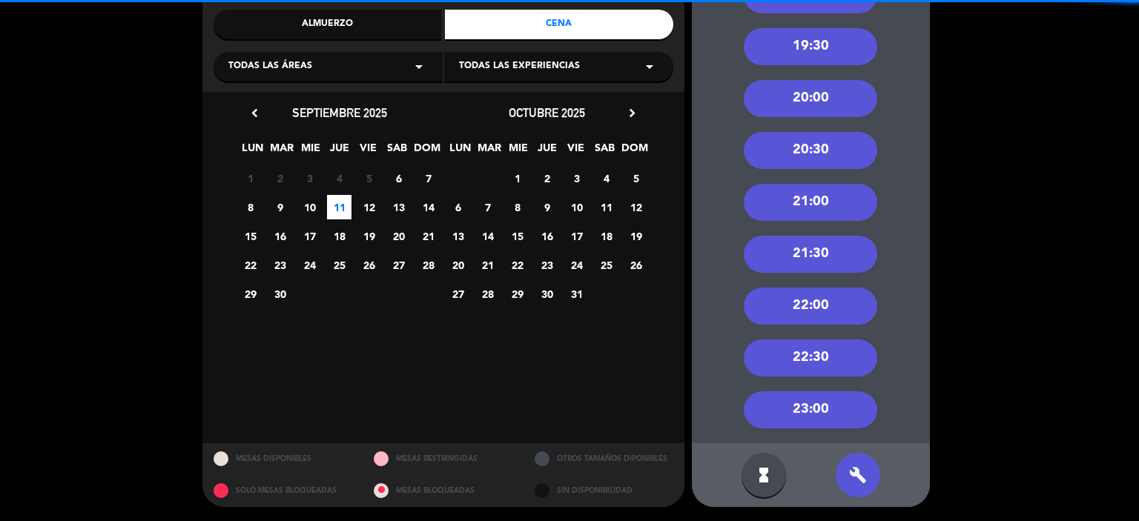
click at [842, 212] on div "21:00" at bounding box center [810, 202] width 133 height 37
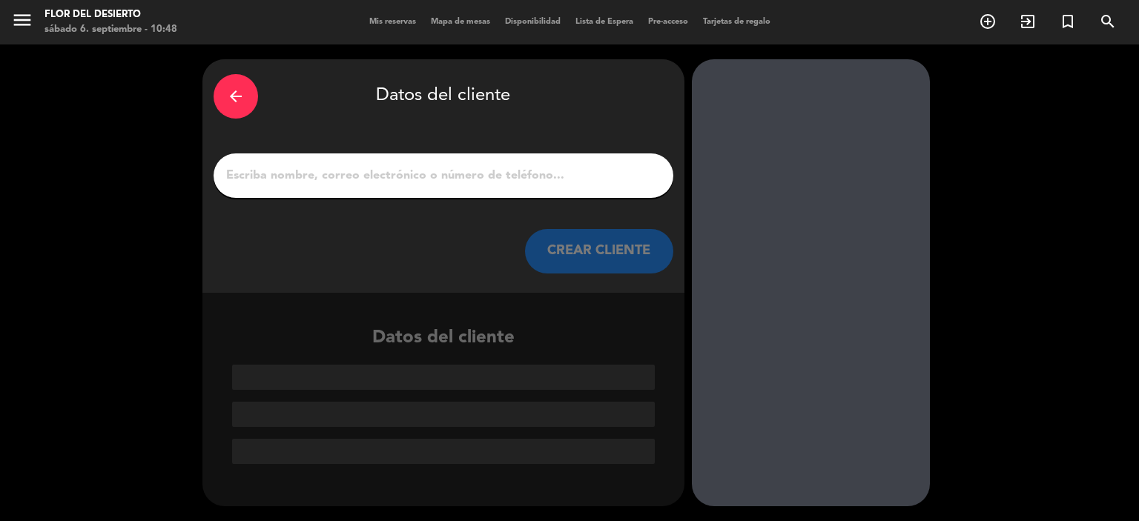
scroll to position [0, 0]
click at [394, 179] on input "1" at bounding box center [444, 175] width 438 height 21
paste input "Asociacion Hockey"
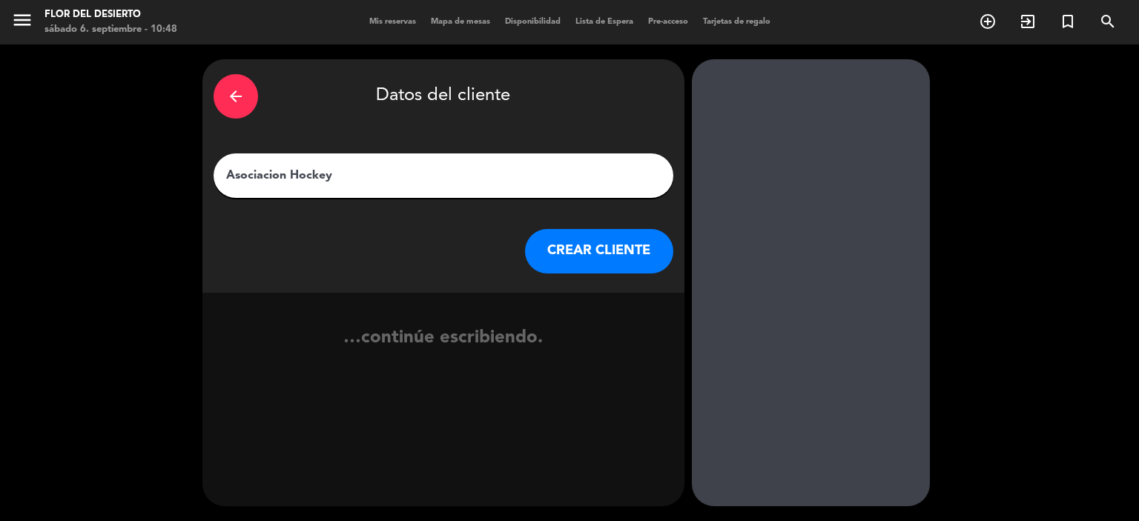
type input "Asociacion Hockey"
click at [594, 221] on div "arrow_back Datos del cliente Asociacion Hockey CREAR CLIENTE" at bounding box center [443, 176] width 482 height 234
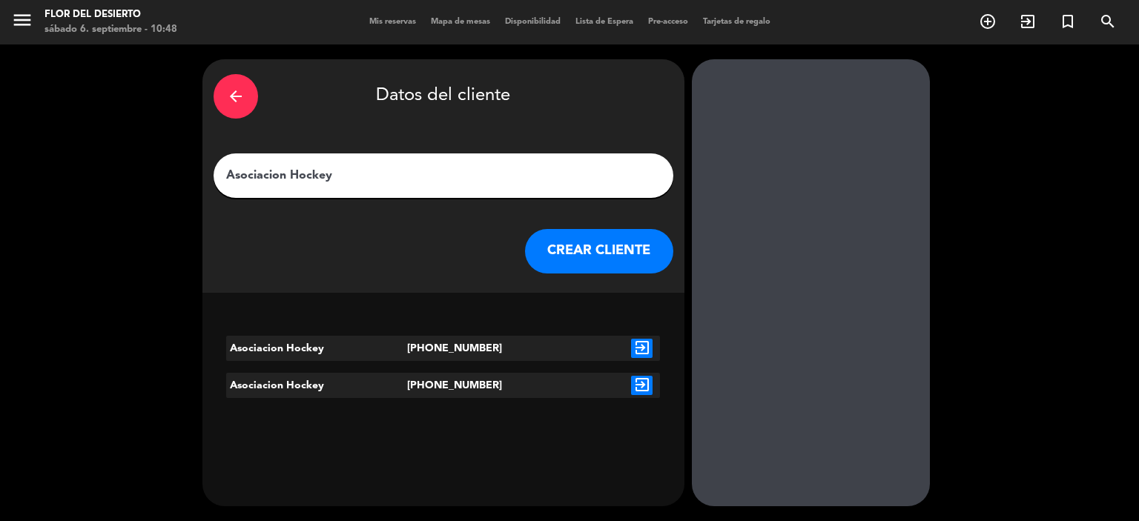
click at [593, 256] on button "CREAR CLIENTE" at bounding box center [599, 251] width 148 height 44
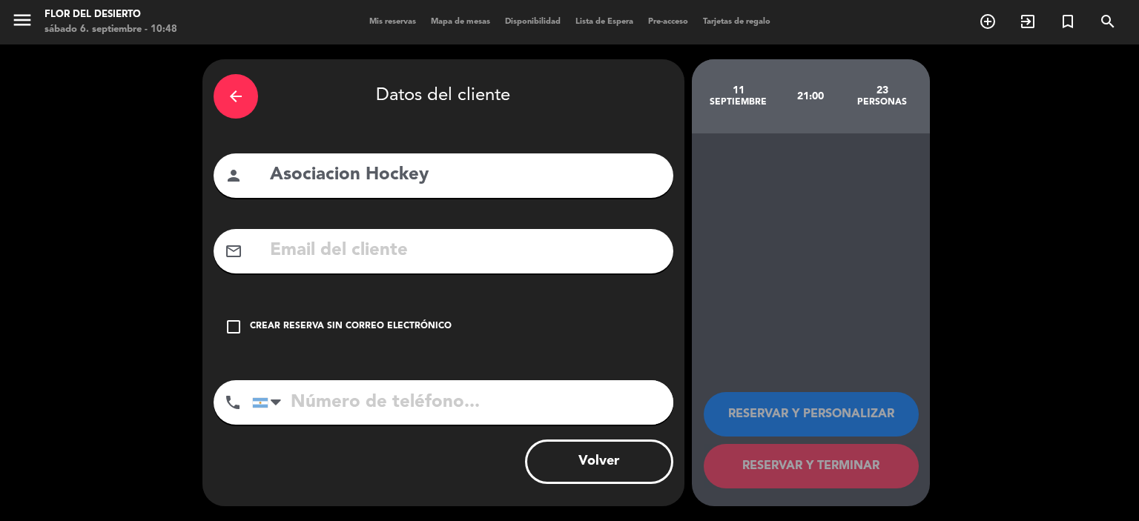
click at [271, 318] on div "check_box_outline_blank Crear reserva sin correo electrónico" at bounding box center [444, 327] width 460 height 44
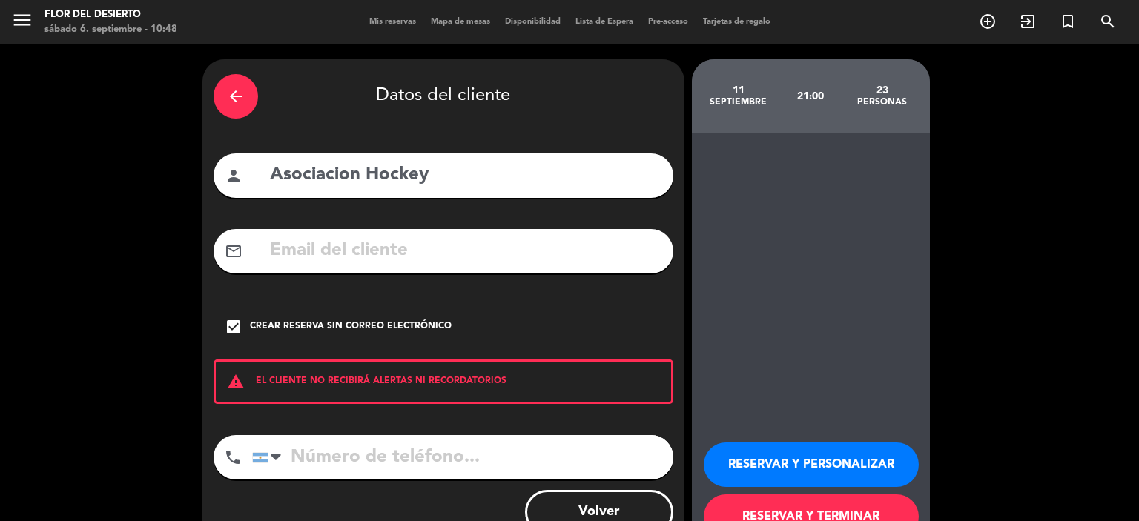
click at [343, 447] on input "tel" at bounding box center [462, 457] width 421 height 44
type input "2634555266"
click at [807, 463] on button "RESERVAR Y PERSONALIZAR" at bounding box center [811, 465] width 215 height 44
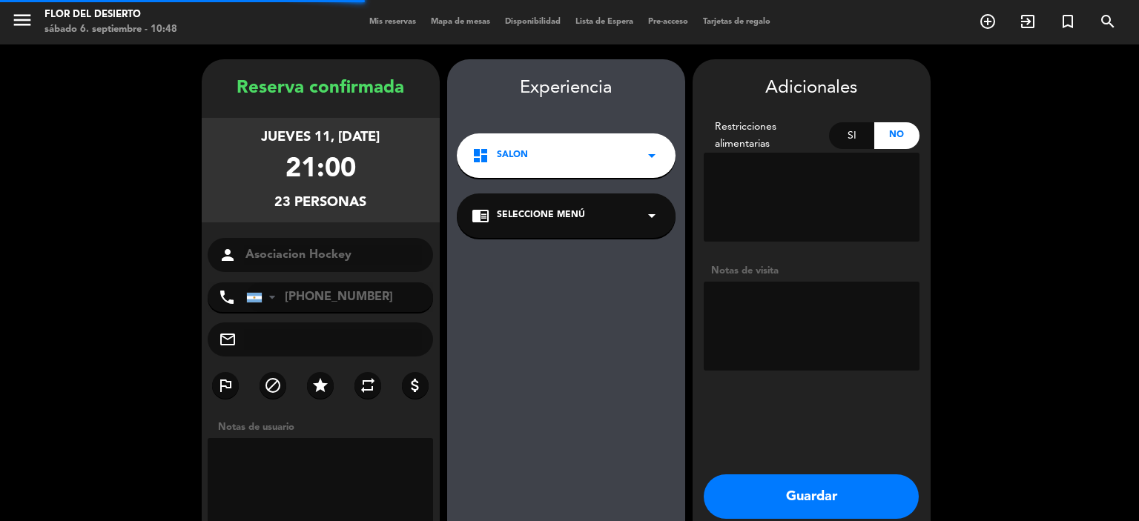
scroll to position [59, 0]
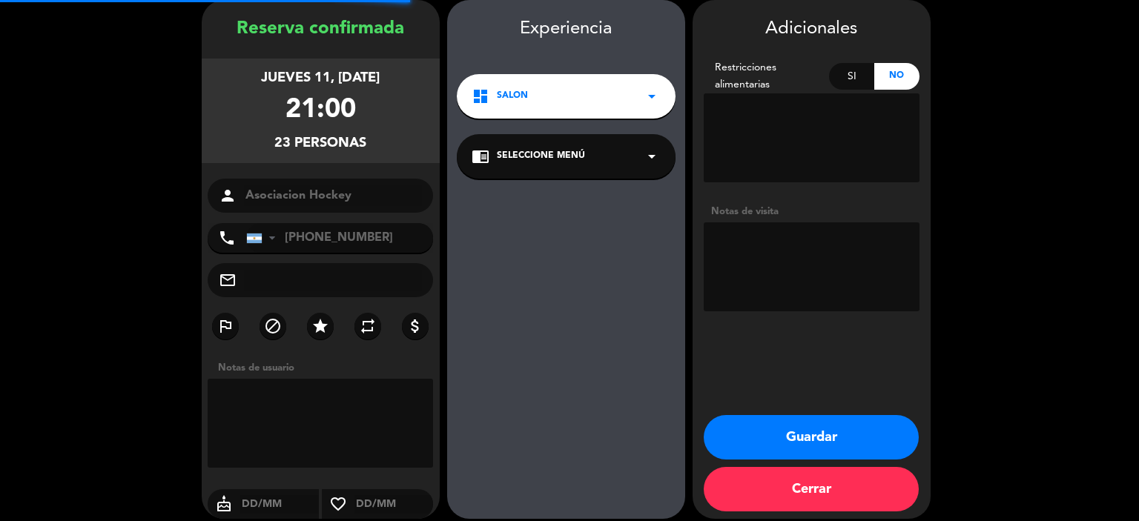
click at [802, 278] on textarea at bounding box center [812, 266] width 216 height 89
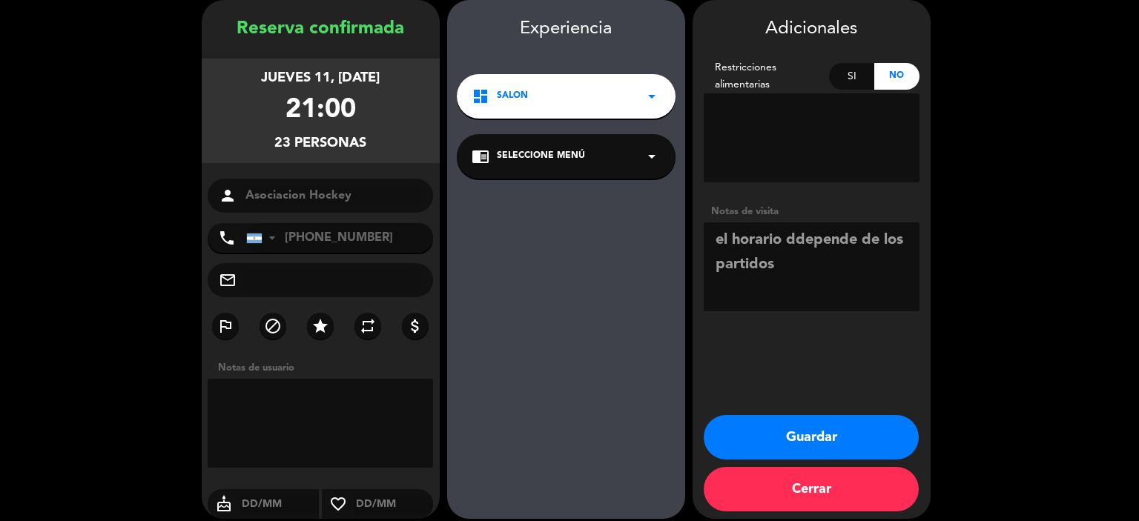
type textarea "el horario ddepende de los partidos"
click at [727, 429] on button "Guardar" at bounding box center [811, 437] width 215 height 44
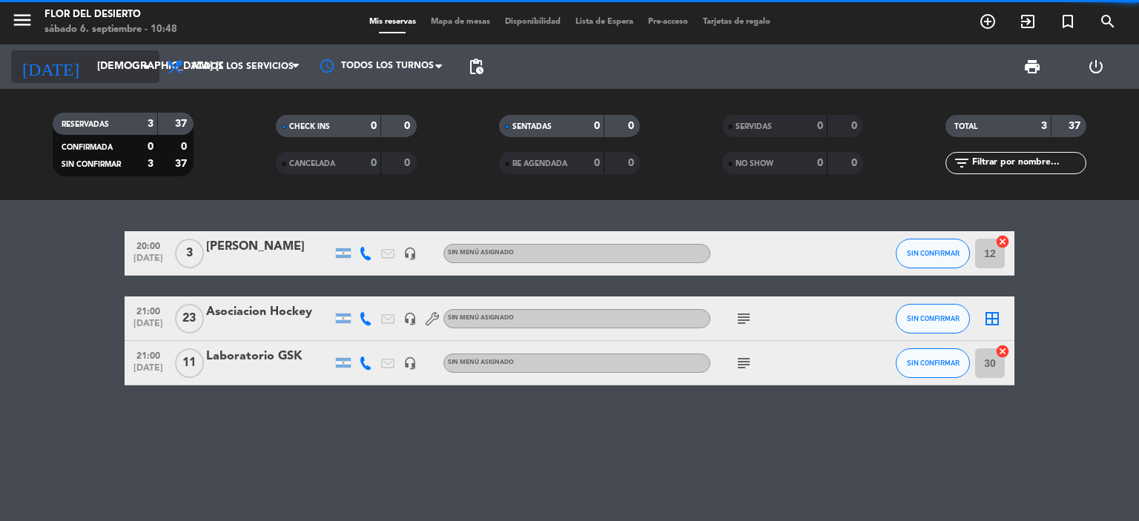
click at [135, 71] on input "[DEMOGRAPHIC_DATA] [DATE]" at bounding box center [160, 66] width 141 height 27
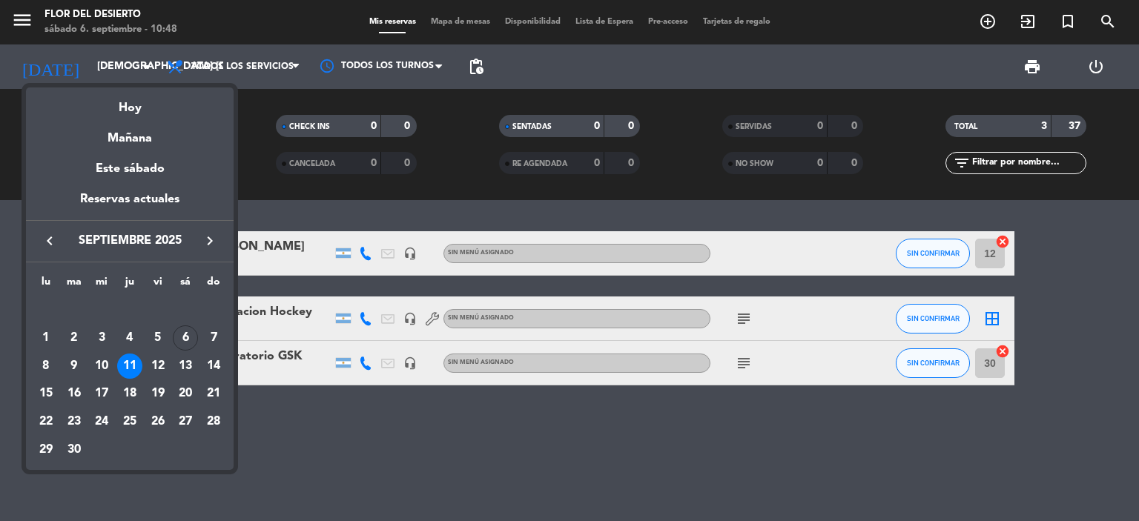
click at [161, 363] on div "12" at bounding box center [157, 366] width 25 height 25
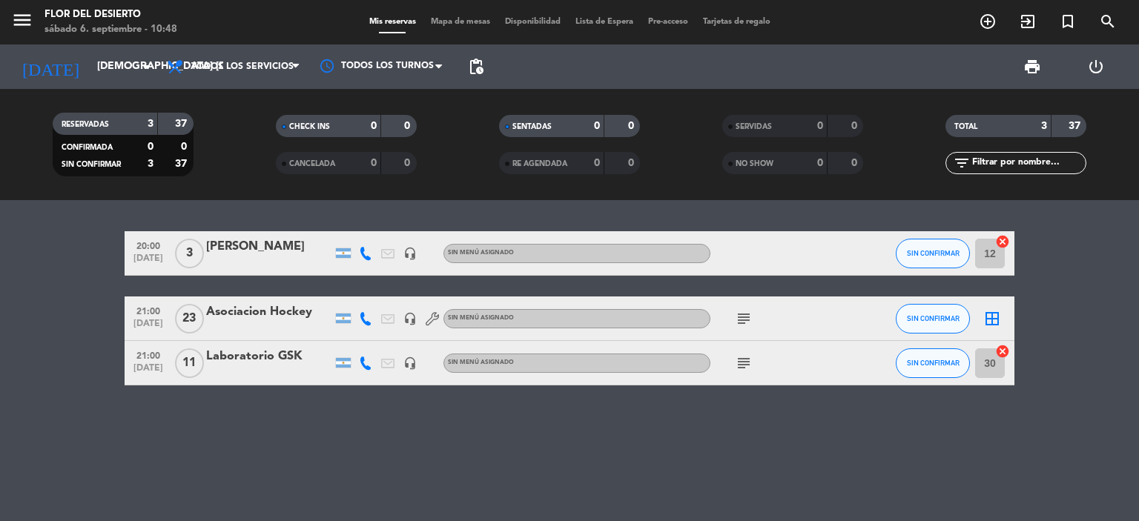
type input "vie. [DATE]"
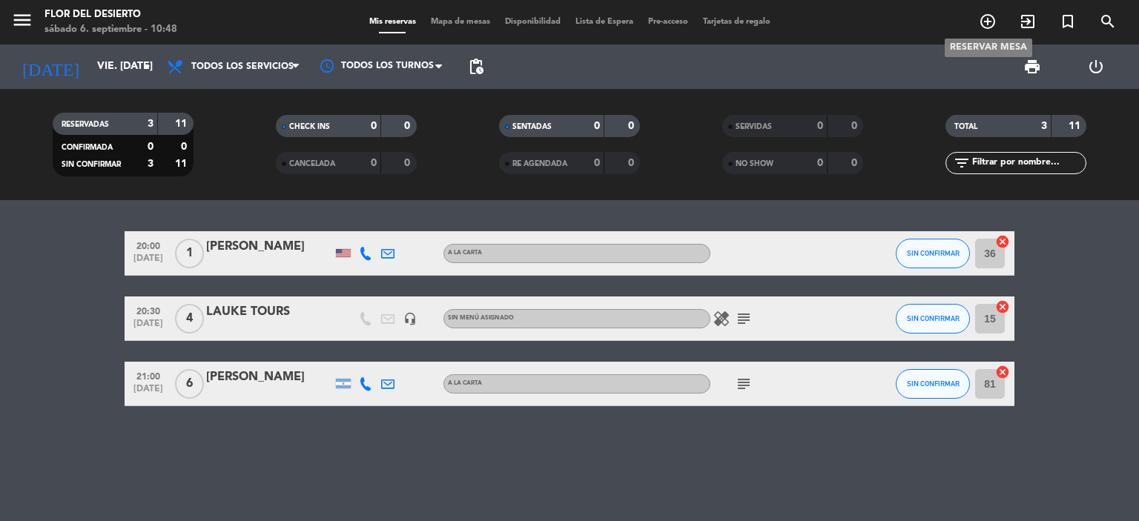
click at [983, 17] on icon "add_circle_outline" at bounding box center [988, 22] width 18 height 18
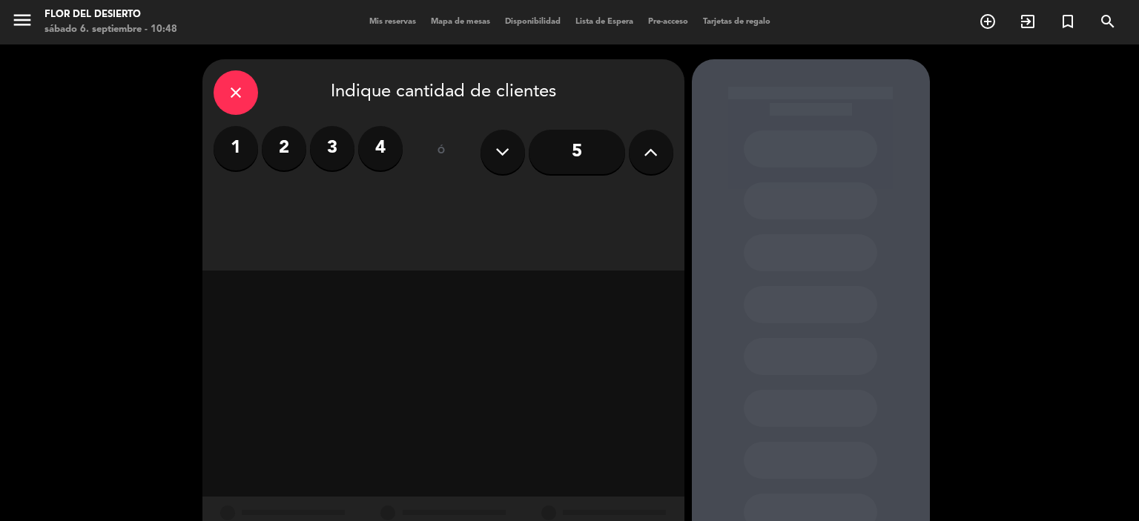
click at [632, 160] on button at bounding box center [651, 152] width 44 height 44
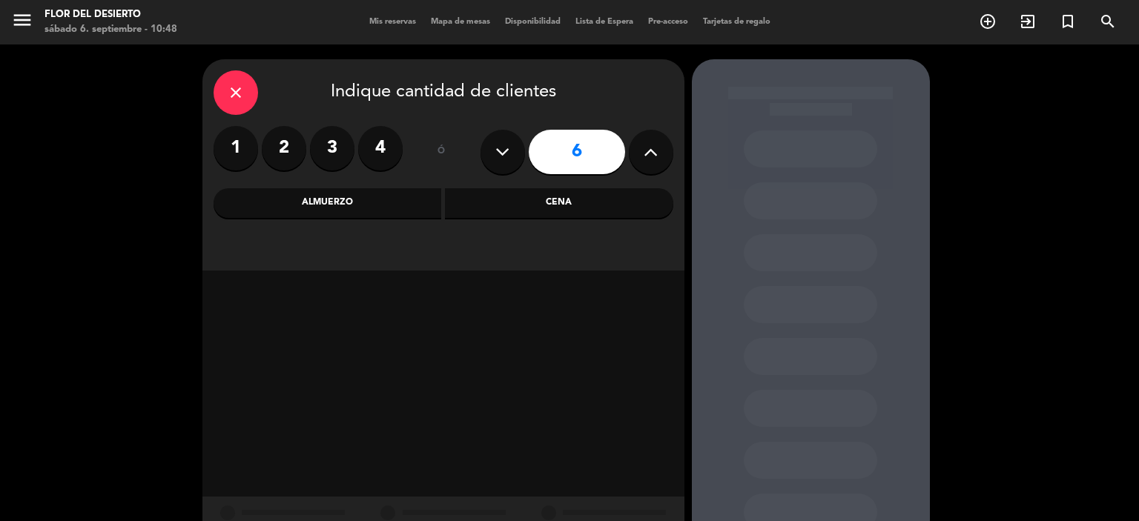
click at [632, 160] on button at bounding box center [651, 152] width 44 height 44
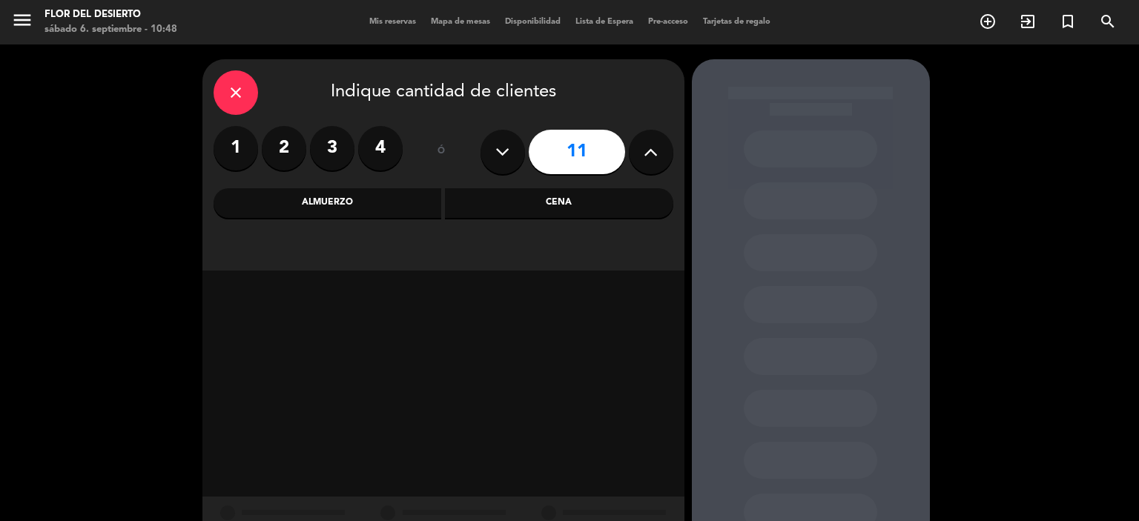
click at [632, 160] on button at bounding box center [651, 152] width 44 height 44
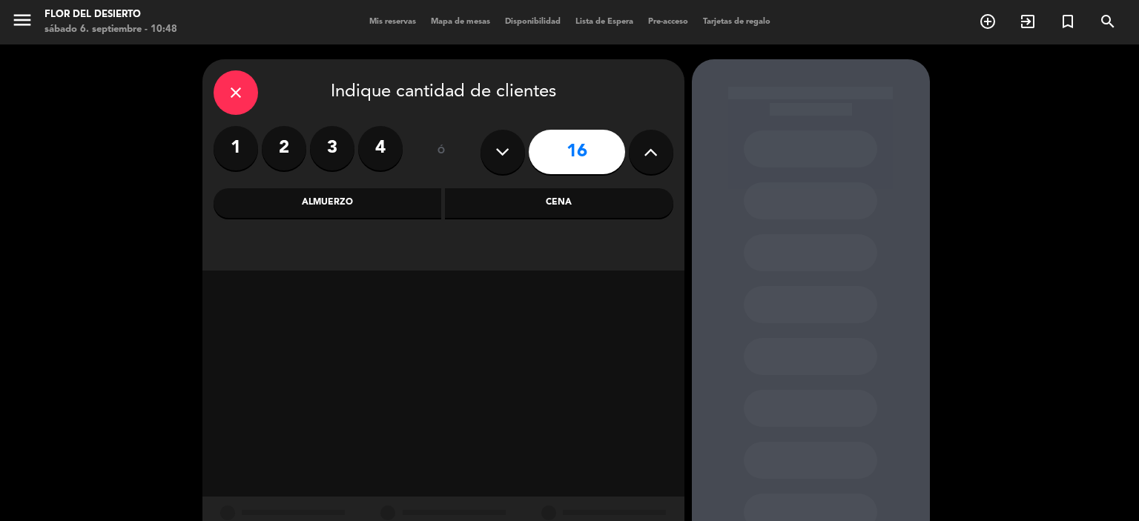
click at [632, 160] on button at bounding box center [651, 152] width 44 height 44
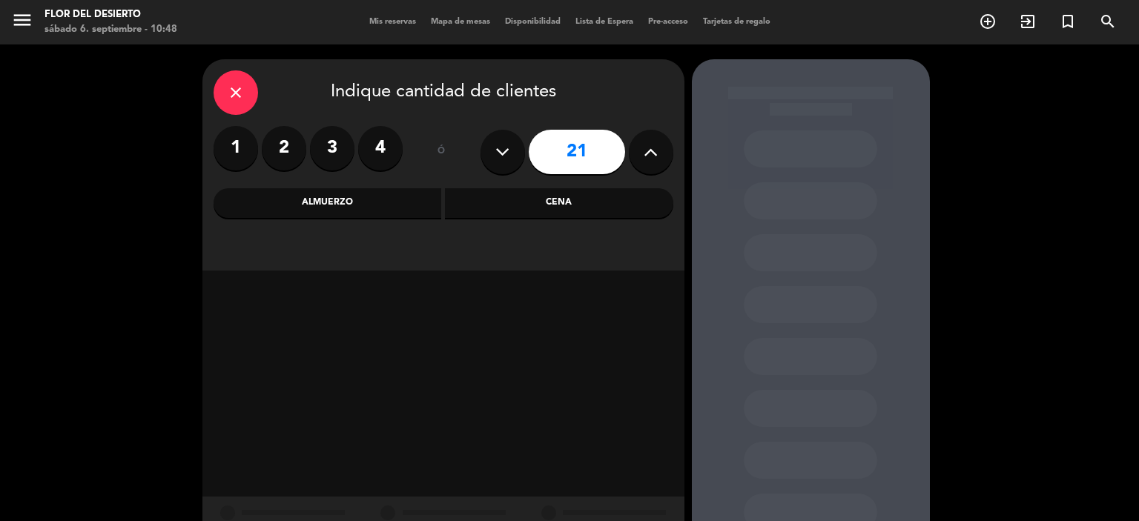
click at [632, 160] on button at bounding box center [651, 152] width 44 height 44
type input "23"
click at [632, 160] on button at bounding box center [651, 152] width 44 height 44
click at [561, 216] on div "Cena" at bounding box center [559, 203] width 228 height 30
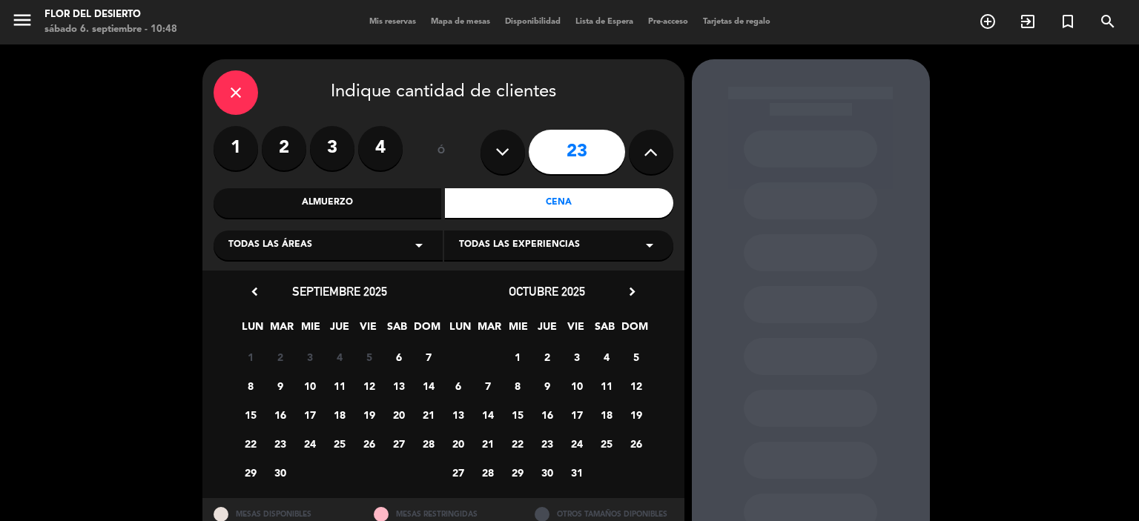
click at [374, 386] on span "12" at bounding box center [369, 386] width 24 height 24
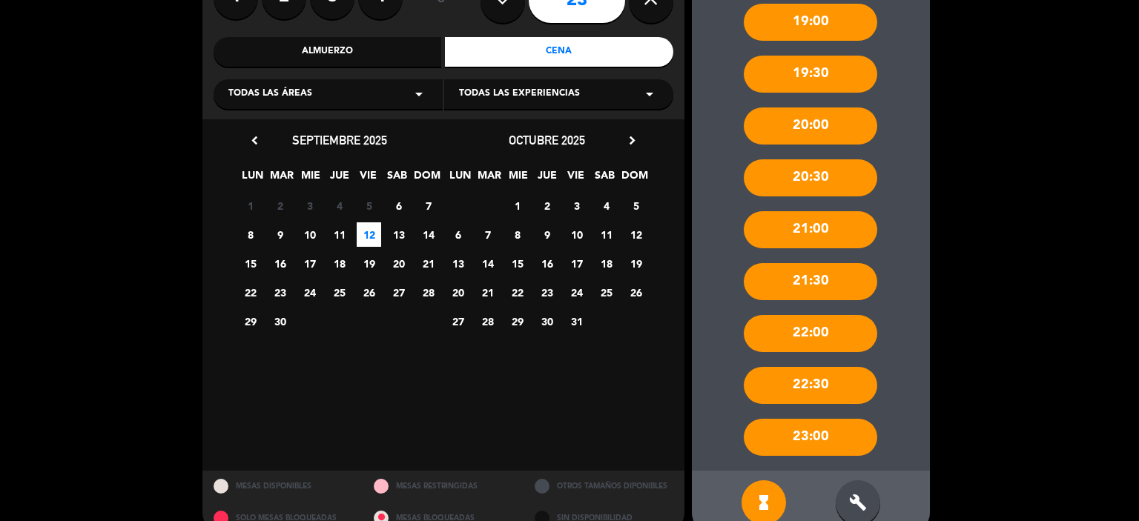
scroll to position [179, 0]
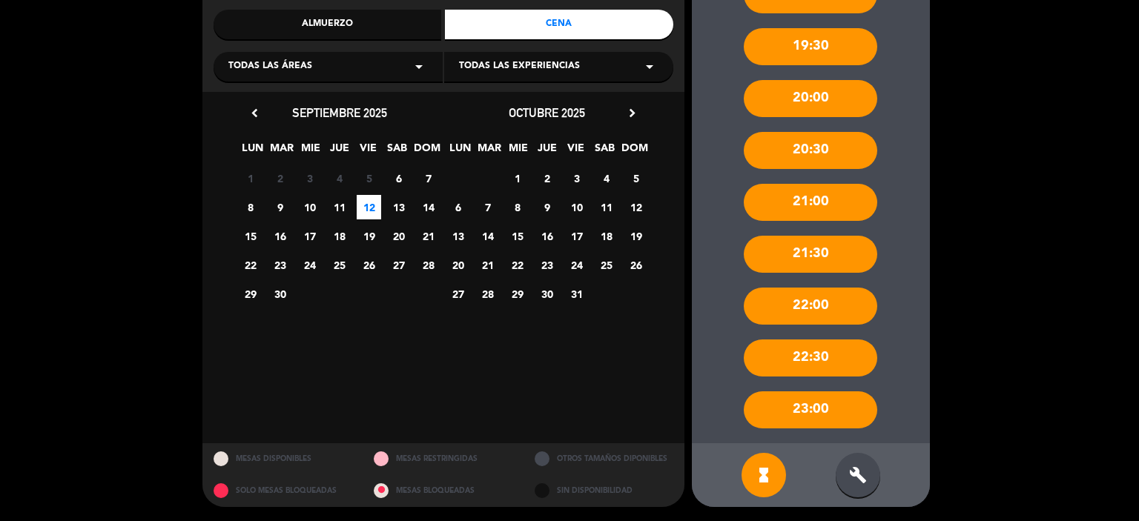
click at [851, 489] on div "build" at bounding box center [858, 475] width 44 height 44
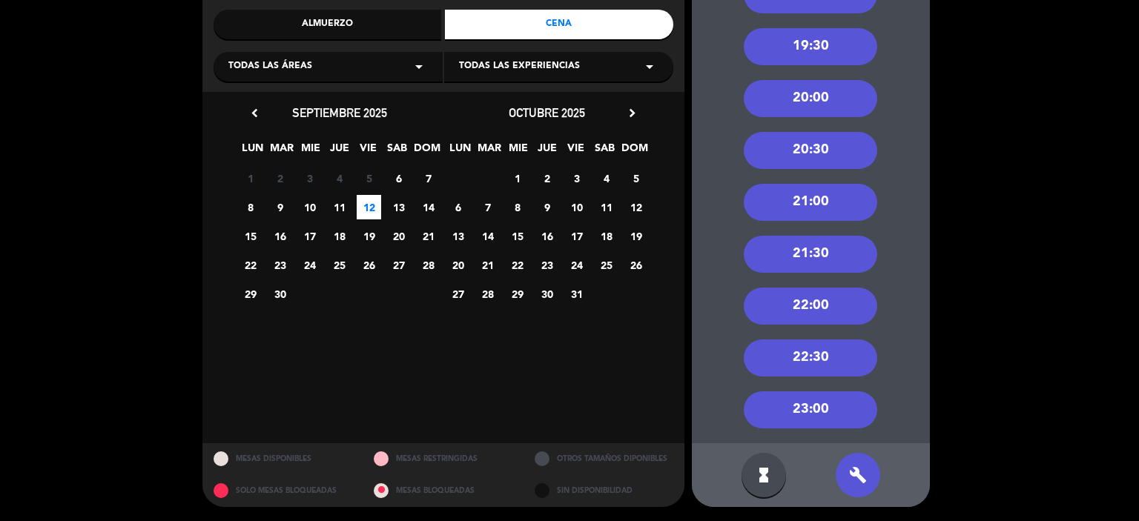
click at [841, 154] on div "20:30" at bounding box center [810, 150] width 133 height 37
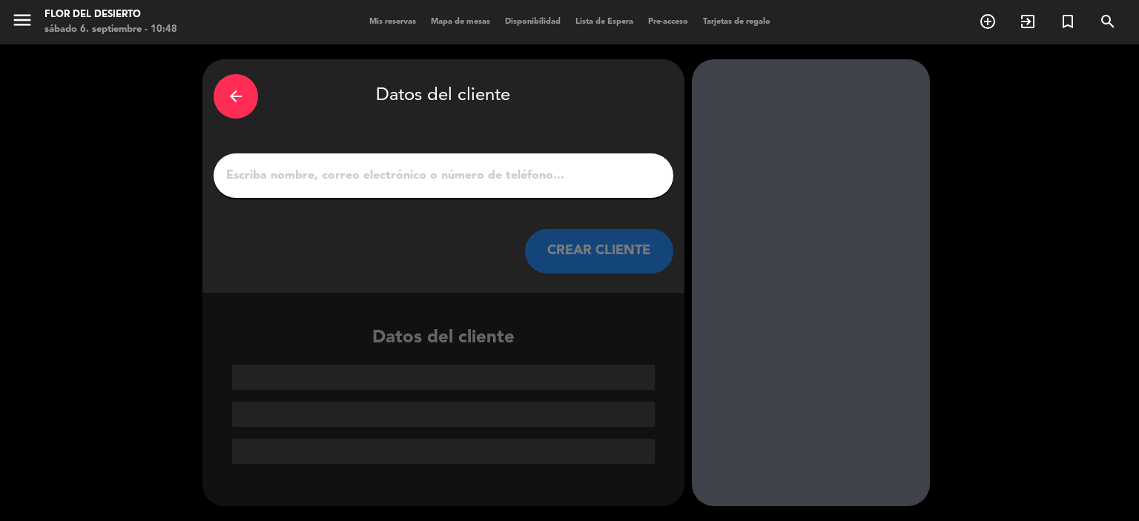
scroll to position [0, 0]
click at [364, 176] on input "1" at bounding box center [444, 175] width 438 height 21
paste input "Asociacion Hockey"
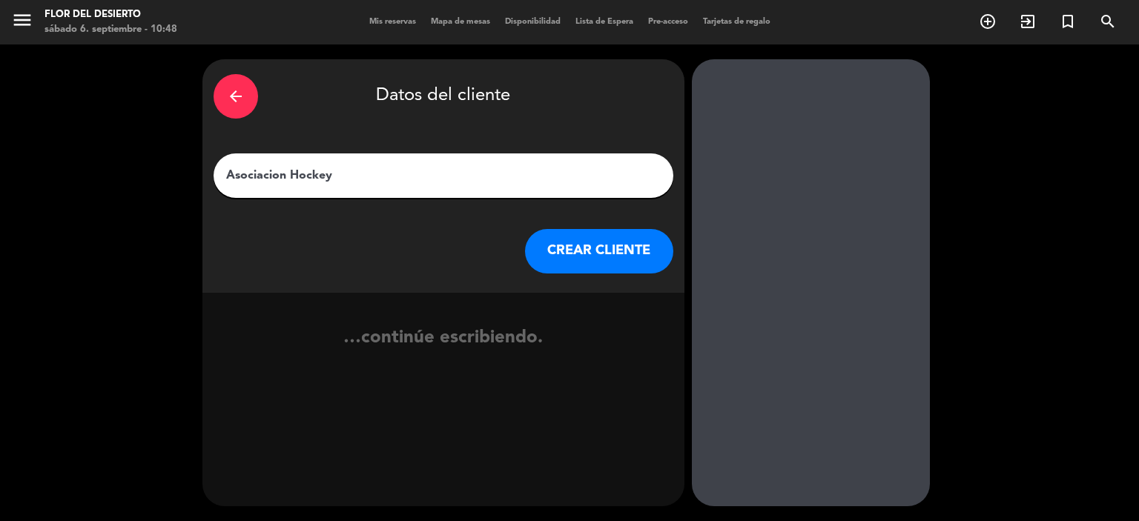
type input "Asociacion Hockey"
click at [584, 242] on button "CREAR CLIENTE" at bounding box center [599, 251] width 148 height 44
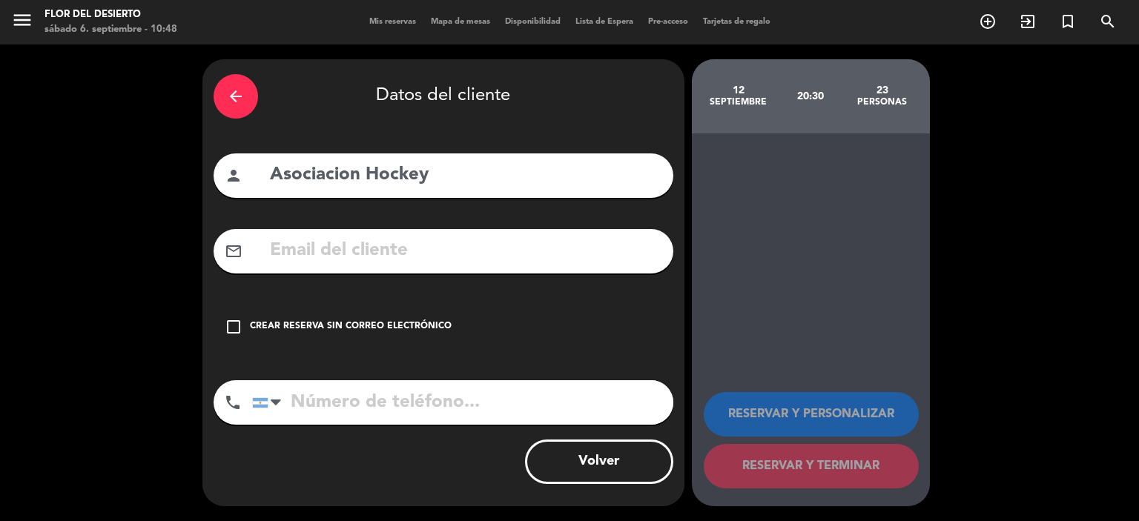
drag, startPoint x: 240, startPoint y: 330, endPoint x: 258, endPoint y: 350, distance: 26.8
click at [240, 330] on icon "check_box_outline_blank" at bounding box center [234, 327] width 18 height 18
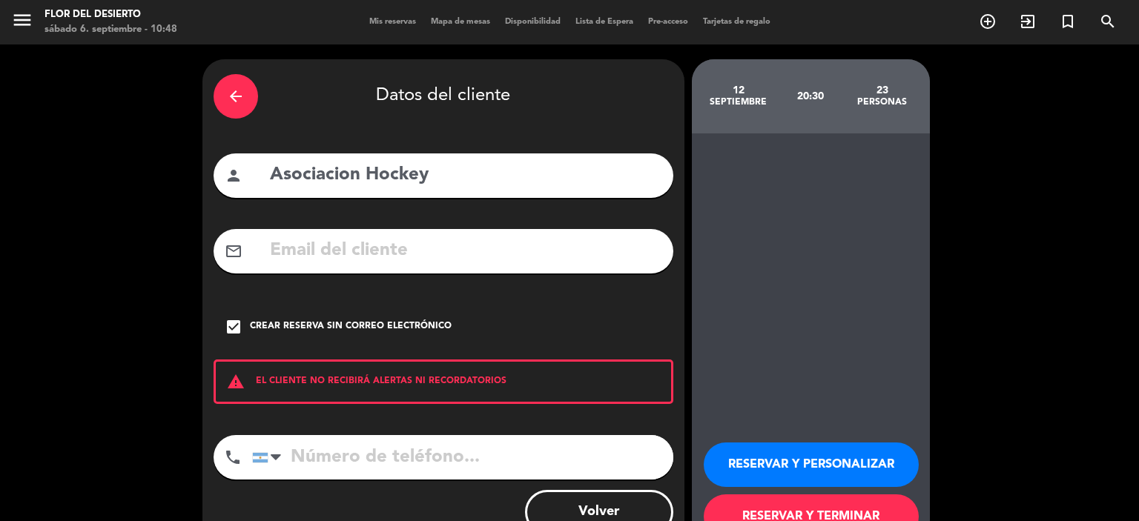
click at [337, 446] on input "tel" at bounding box center [462, 457] width 421 height 44
type input "2634555266"
click at [856, 444] on button "RESERVAR Y PERSONALIZAR" at bounding box center [811, 465] width 215 height 44
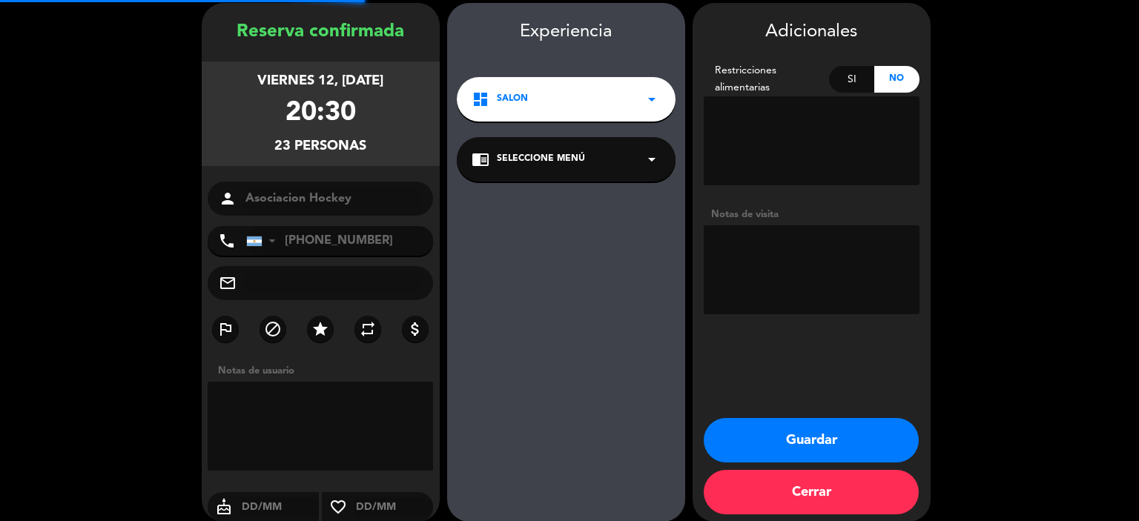
scroll to position [59, 0]
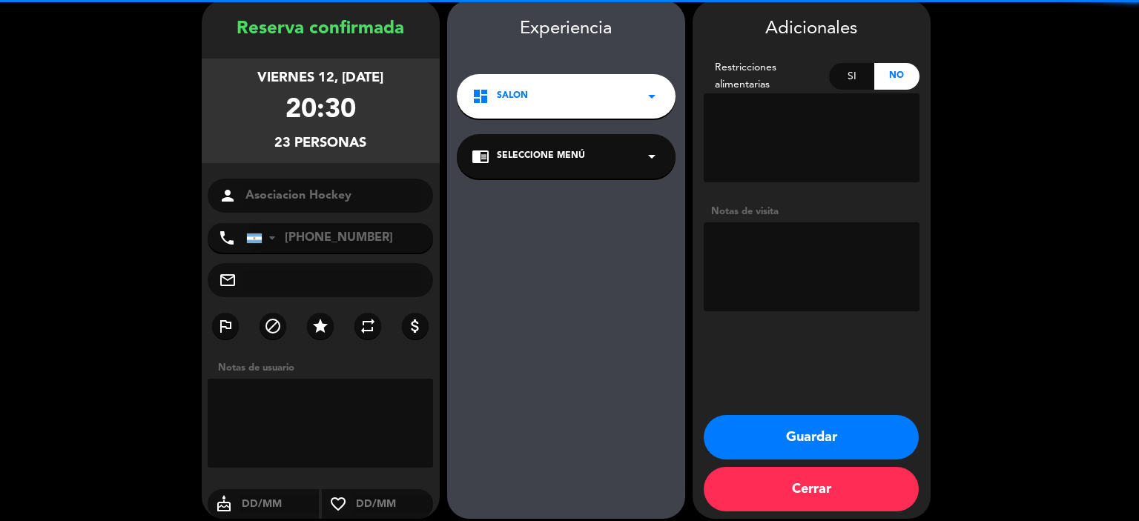
click at [770, 263] on textarea at bounding box center [812, 266] width 216 height 89
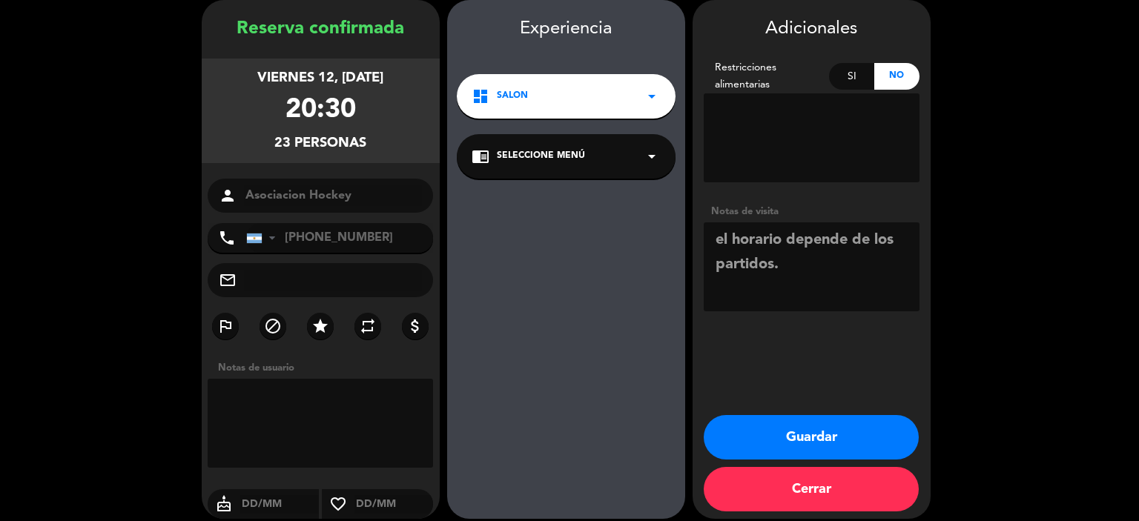
type textarea "el horario depende de los partidos."
click at [846, 429] on button "Guardar" at bounding box center [811, 437] width 215 height 44
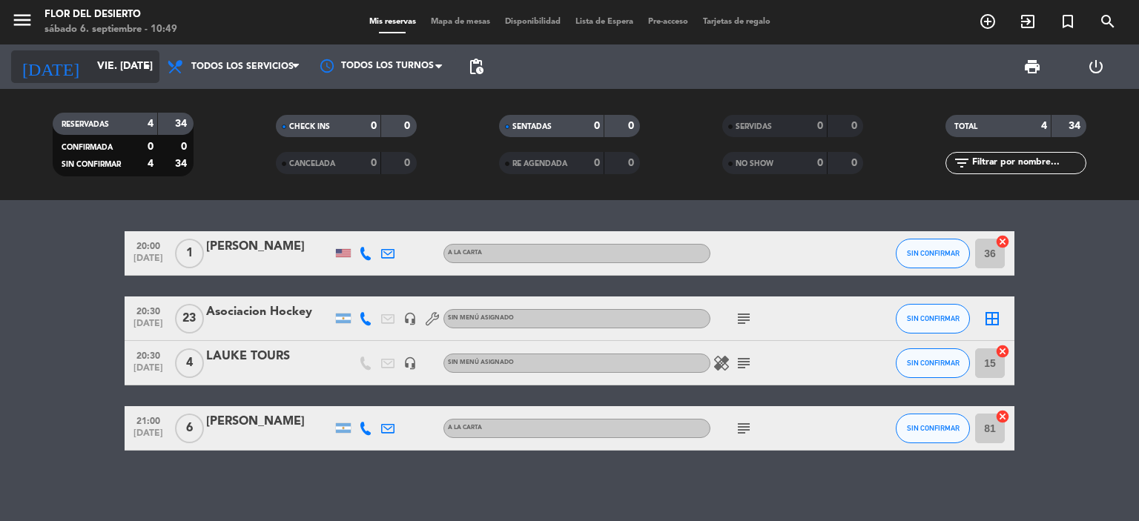
click at [110, 66] on input "vie. [DATE]" at bounding box center [160, 66] width 141 height 27
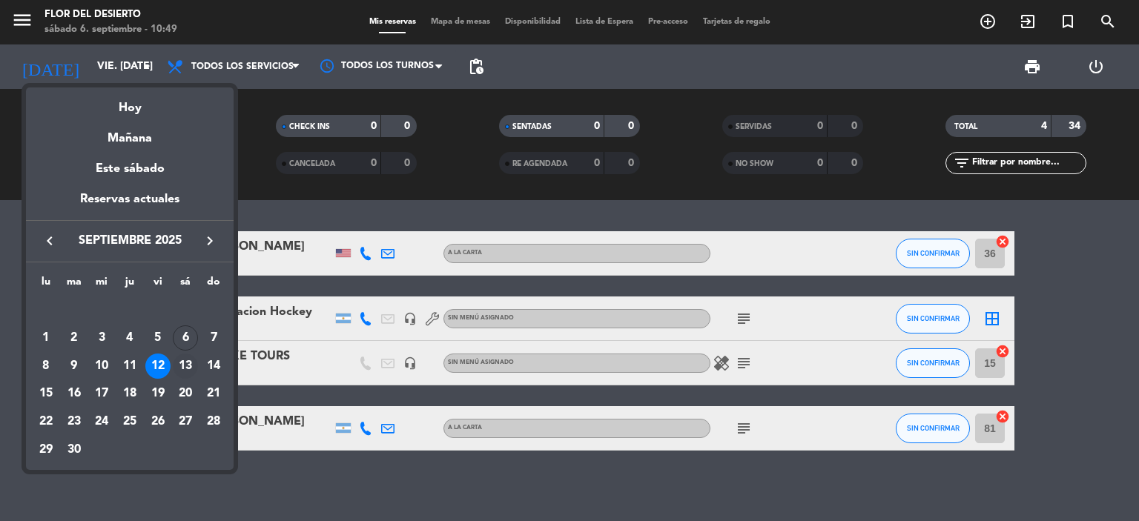
click at [185, 369] on div "13" at bounding box center [185, 366] width 25 height 25
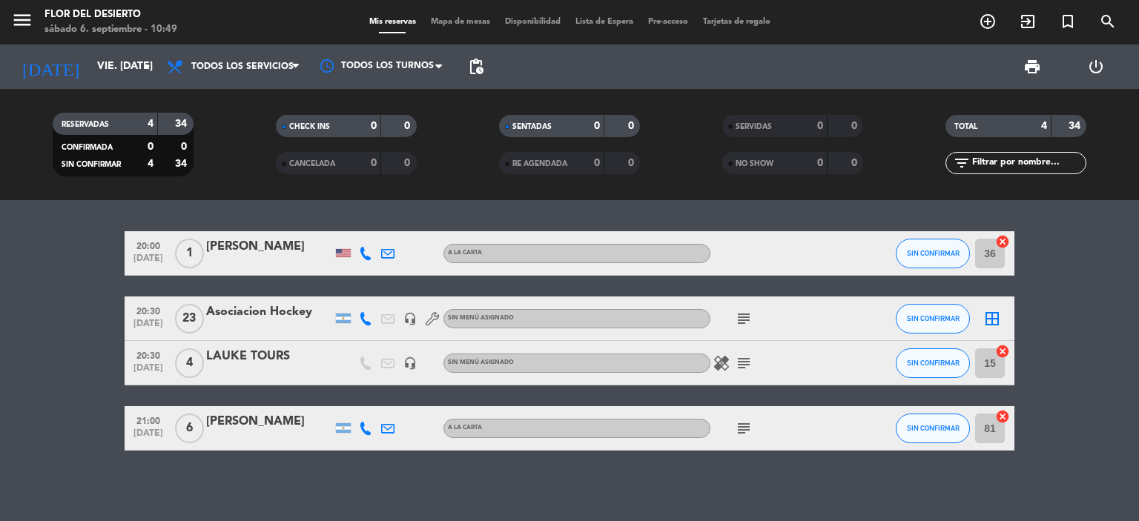
type input "sáb. [DATE]"
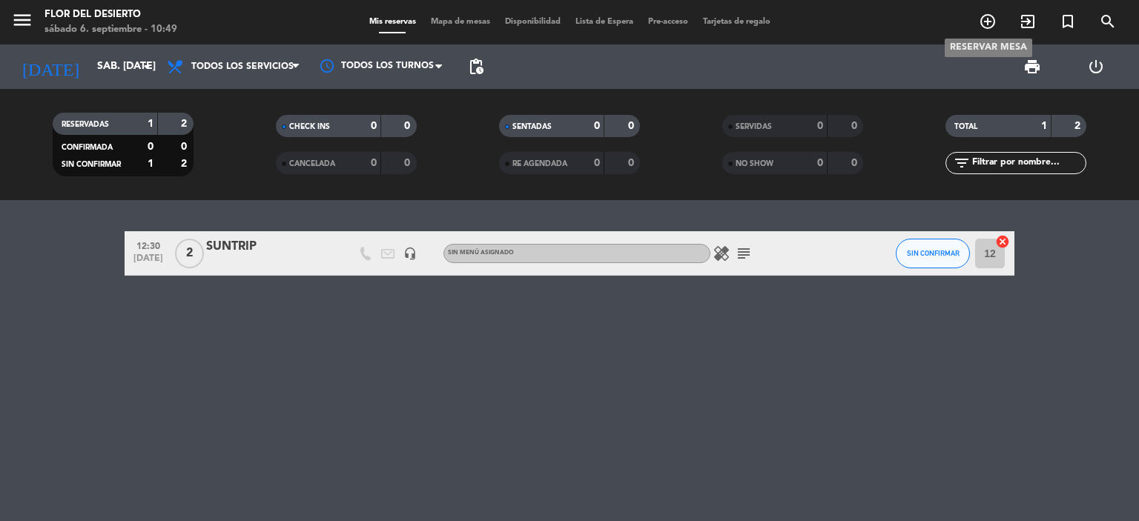
click at [990, 26] on icon "add_circle_outline" at bounding box center [988, 22] width 18 height 18
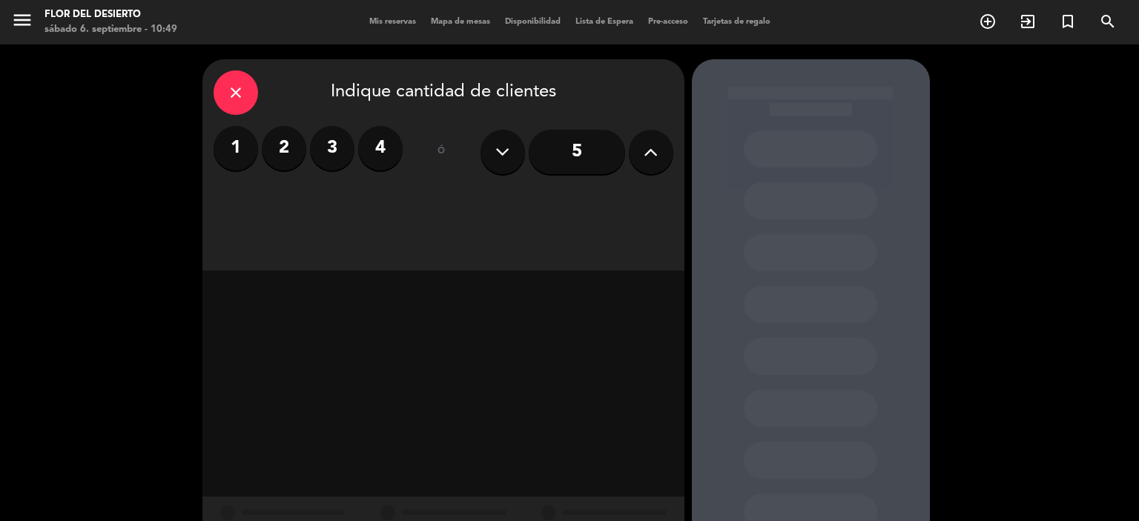
click at [649, 150] on icon at bounding box center [651, 152] width 14 height 22
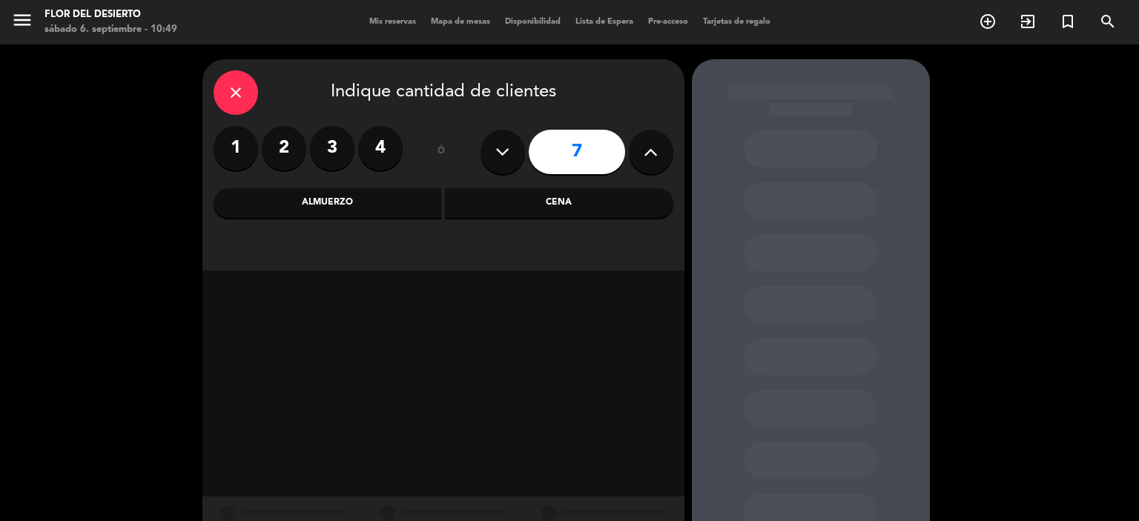
click at [649, 150] on icon at bounding box center [651, 152] width 14 height 22
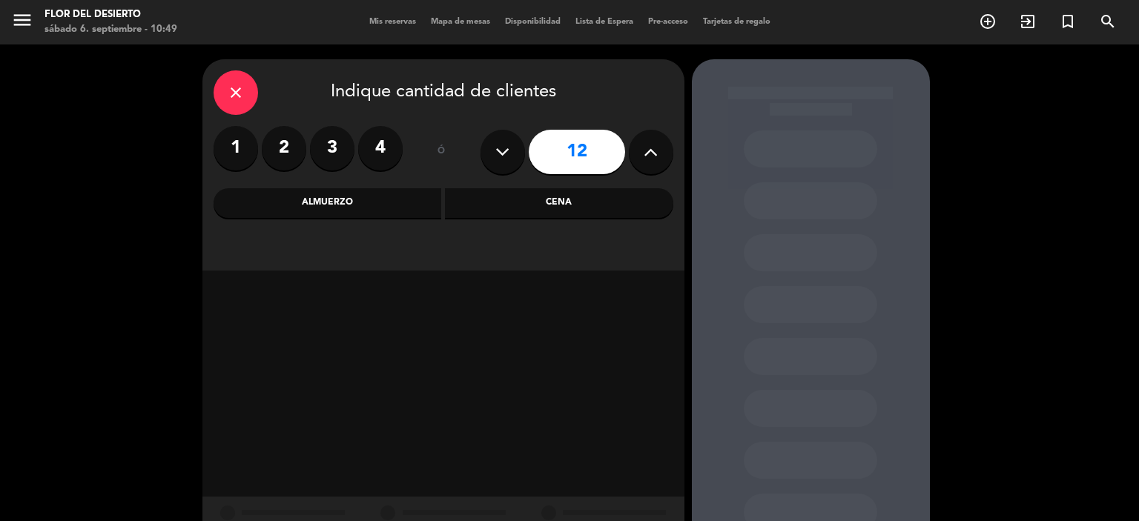
click at [649, 150] on icon at bounding box center [651, 152] width 14 height 22
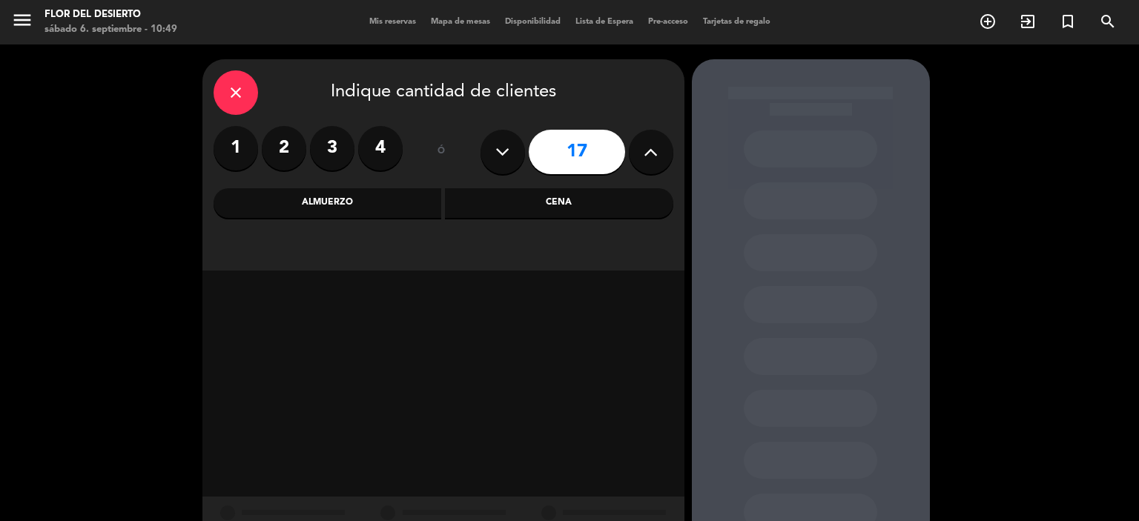
click at [649, 150] on icon at bounding box center [651, 152] width 14 height 22
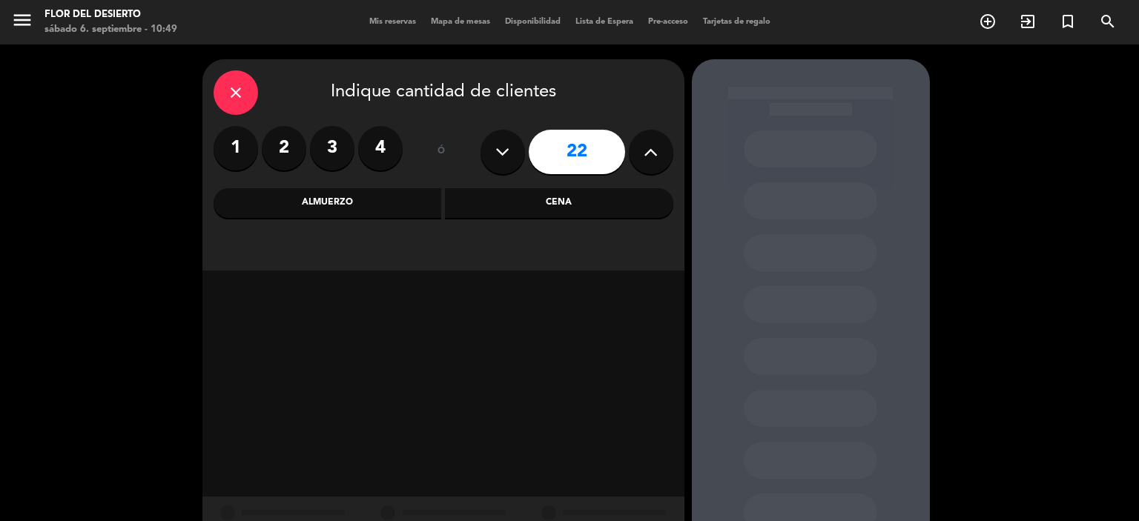
click at [649, 150] on icon at bounding box center [651, 152] width 14 height 22
type input "23"
click at [649, 150] on icon at bounding box center [651, 152] width 14 height 22
click at [513, 197] on div "Cena" at bounding box center [559, 203] width 228 height 30
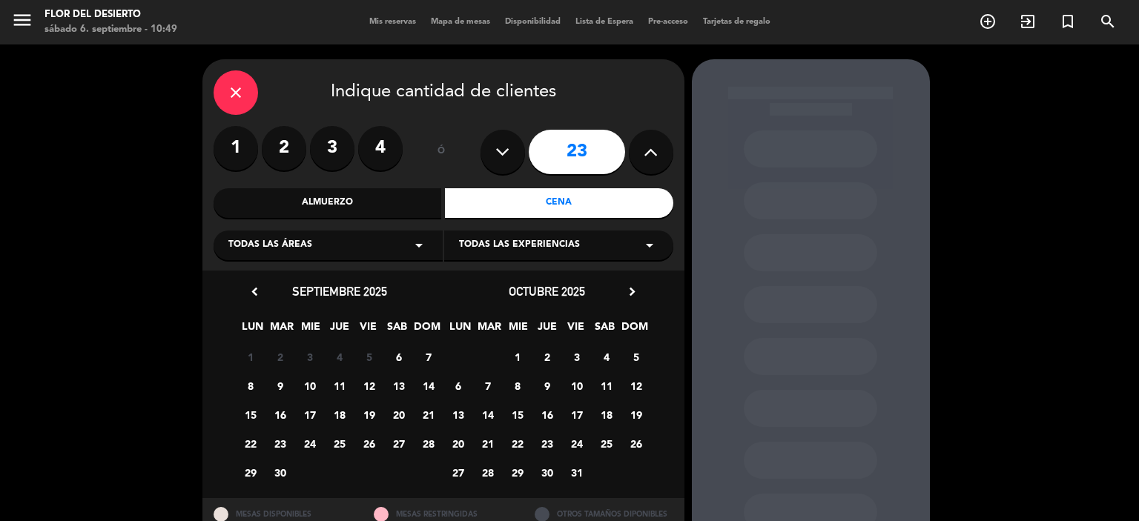
click at [391, 383] on span "13" at bounding box center [398, 386] width 24 height 24
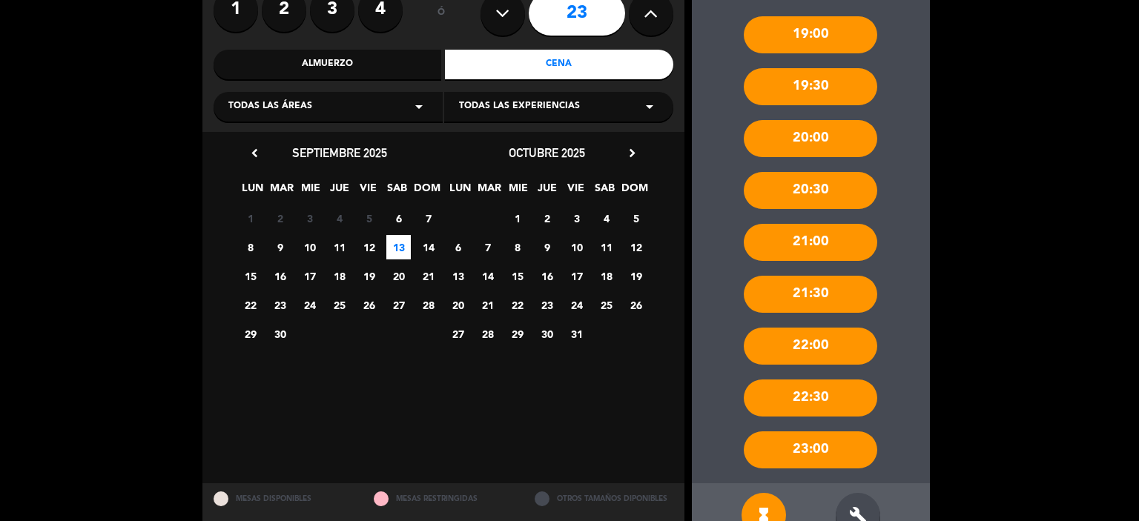
scroll to position [179, 0]
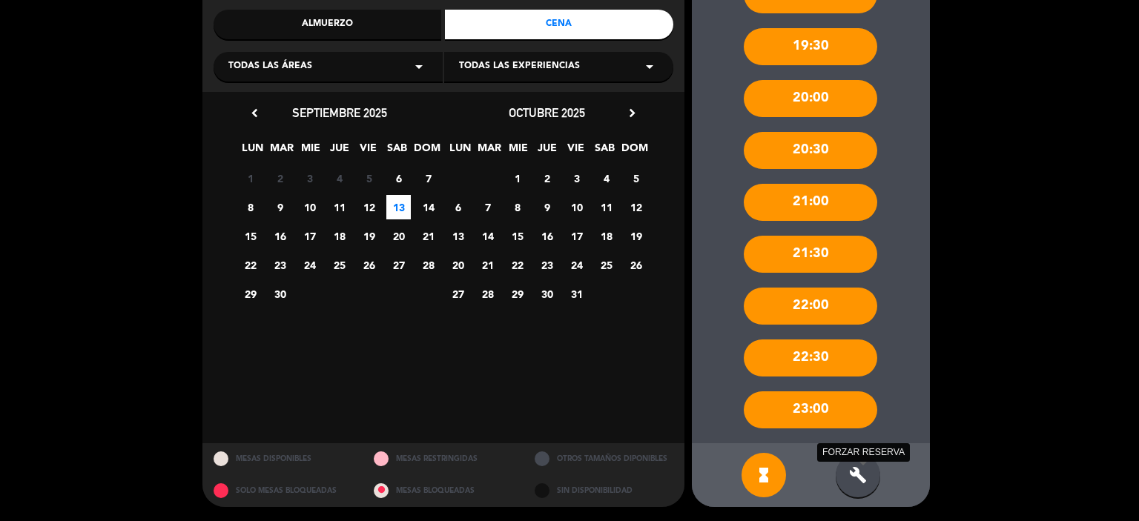
click at [865, 483] on icon "build" at bounding box center [858, 475] width 18 height 18
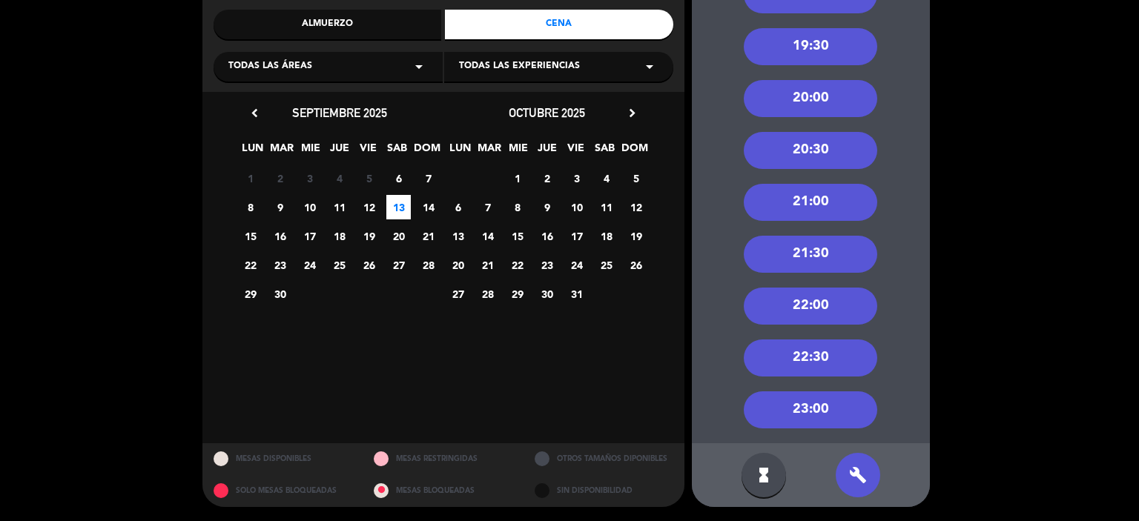
click at [814, 164] on div "20:30" at bounding box center [810, 150] width 133 height 37
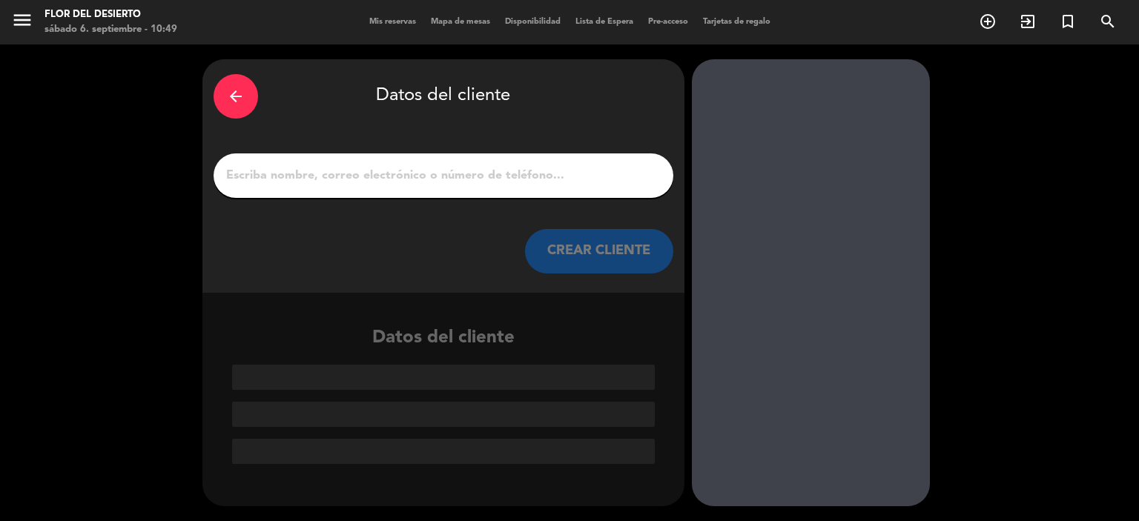
click at [402, 174] on input "1" at bounding box center [444, 175] width 438 height 21
paste input "Asociacion Hockey"
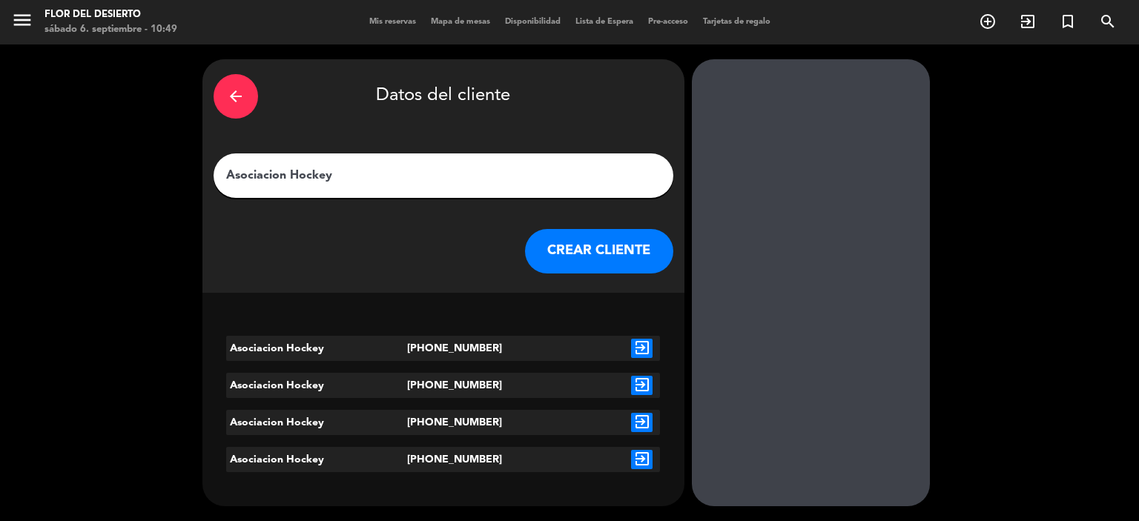
type input "Asociacion Hockey"
click at [595, 248] on button "CREAR CLIENTE" at bounding box center [599, 251] width 148 height 44
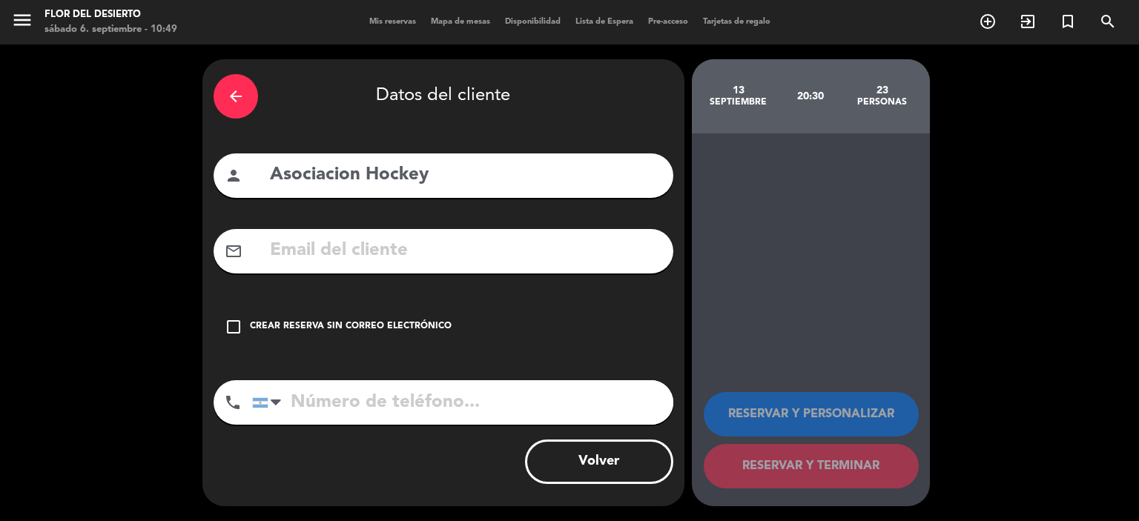
click at [272, 323] on div "Crear reserva sin correo electrónico" at bounding box center [351, 327] width 202 height 15
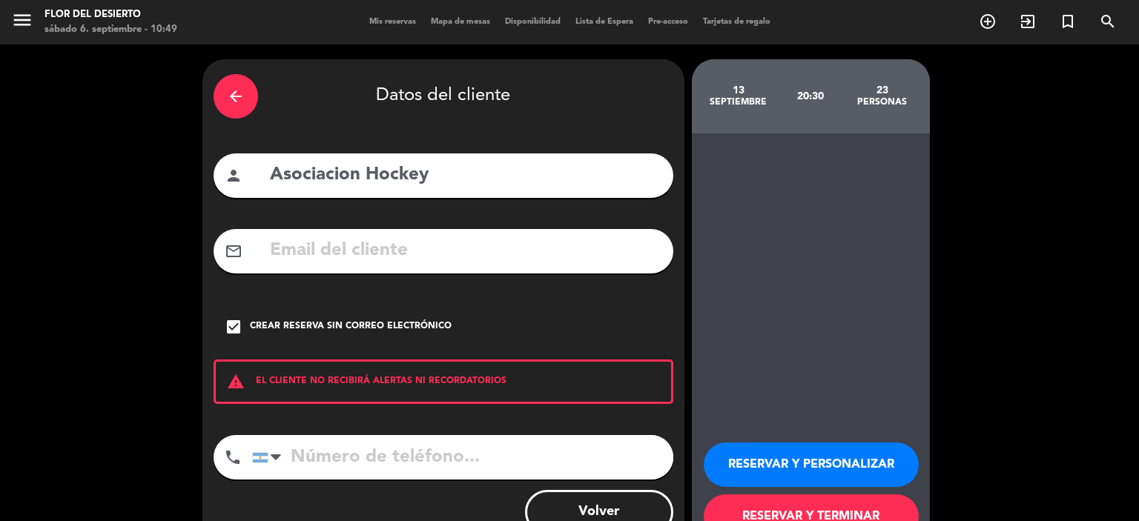
click at [354, 451] on input "tel" at bounding box center [462, 457] width 421 height 44
type input "2634555266"
click at [795, 466] on button "RESERVAR Y PERSONALIZAR" at bounding box center [811, 465] width 215 height 44
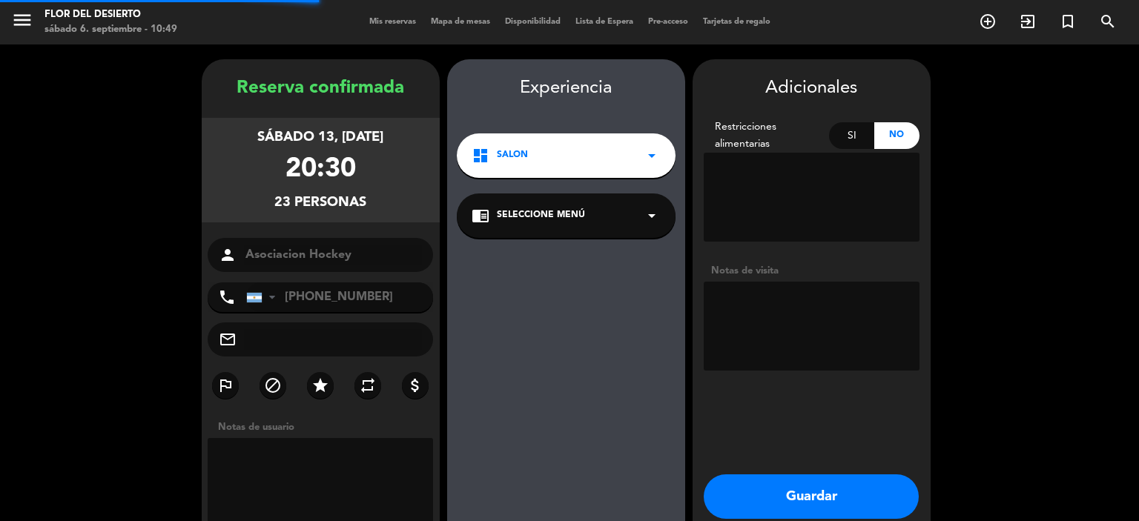
scroll to position [59, 0]
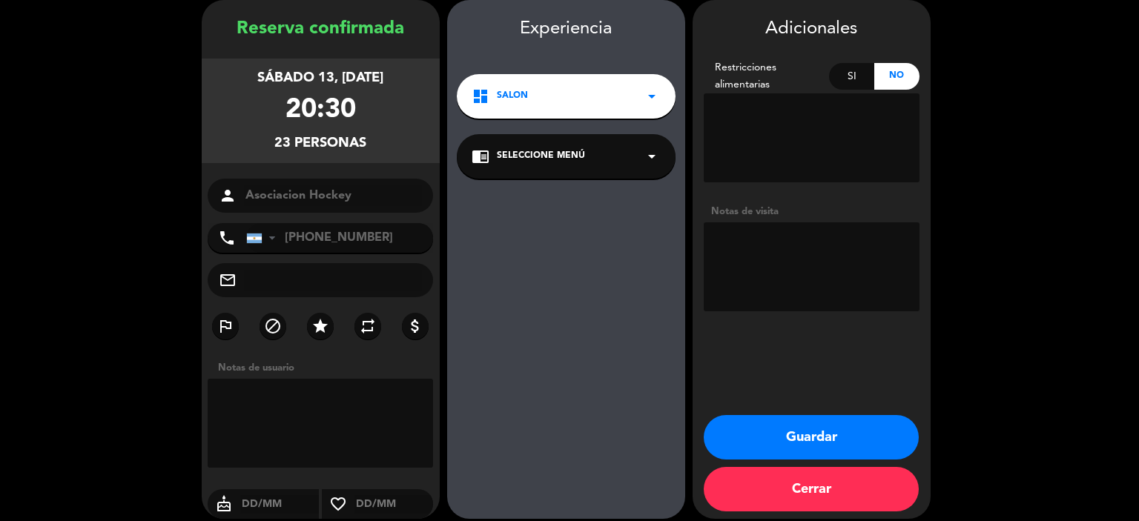
click at [739, 265] on textarea at bounding box center [812, 266] width 216 height 89
type textarea "el horario depende del resultado de los partidos"
click at [834, 425] on button "Guardar" at bounding box center [811, 437] width 215 height 44
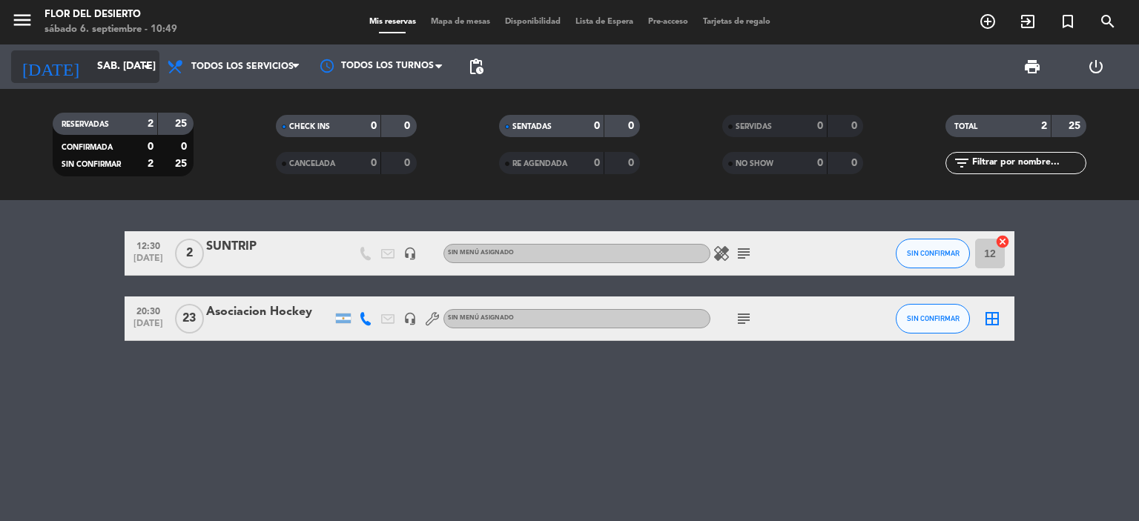
click at [136, 70] on input "sáb. [DATE]" at bounding box center [160, 66] width 141 height 27
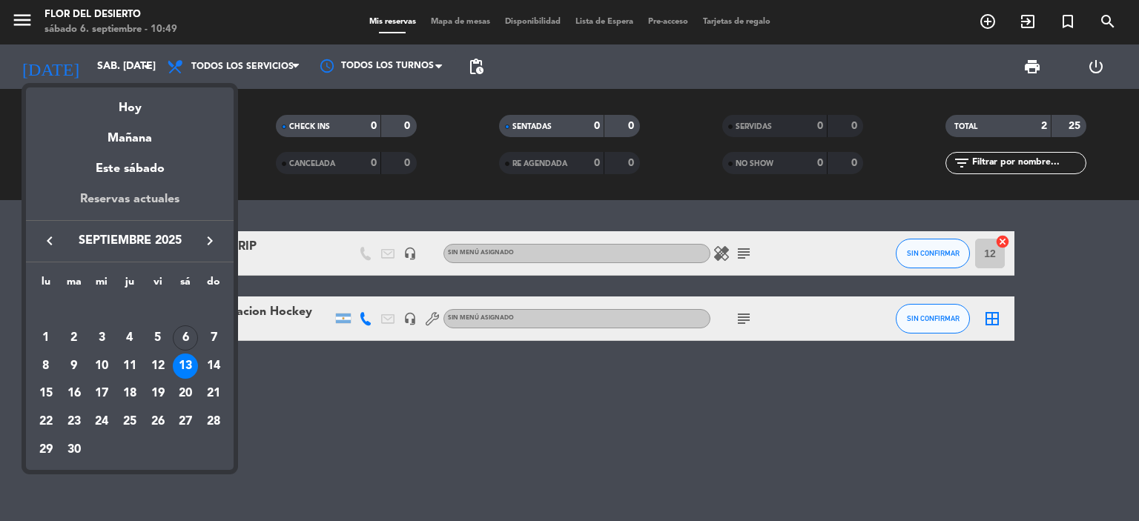
click at [122, 196] on div "Reservas actuales" at bounding box center [130, 205] width 208 height 30
